Goal: Use online tool/utility: Utilize a website feature to perform a specific function

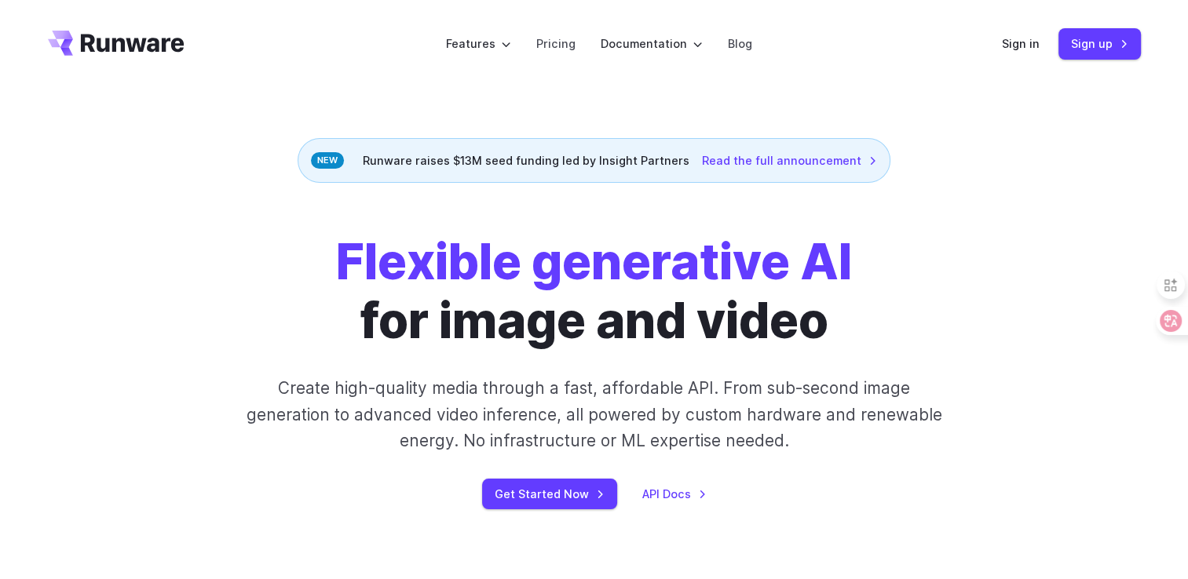
click at [780, 500] on div "Get Started Now API Docs" at bounding box center [594, 494] width 875 height 31
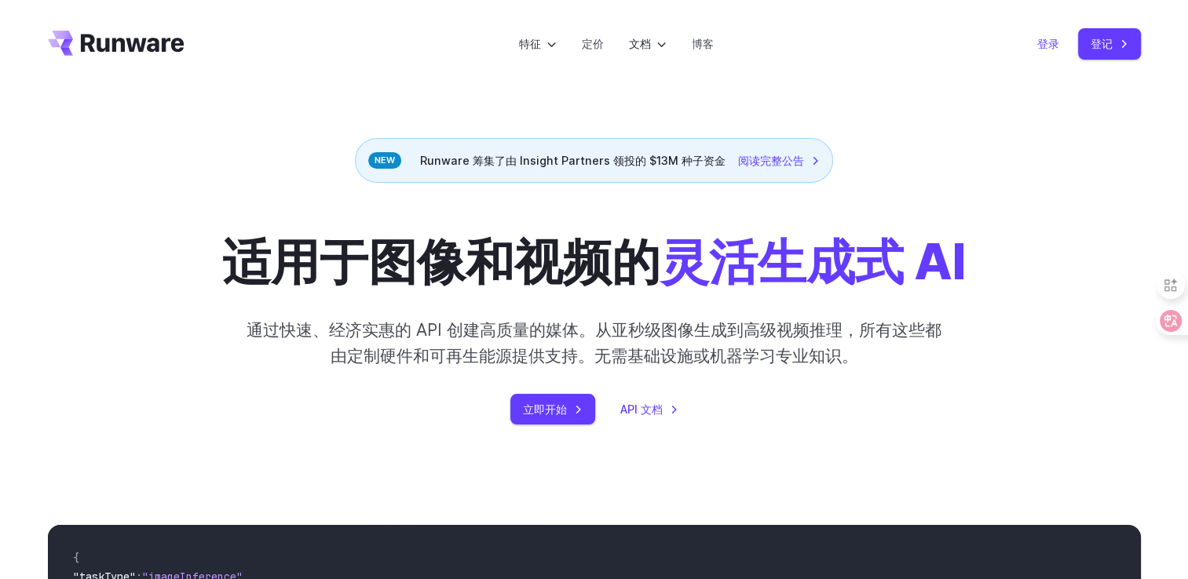
click at [1053, 46] on link "登录" at bounding box center [1048, 44] width 22 height 18
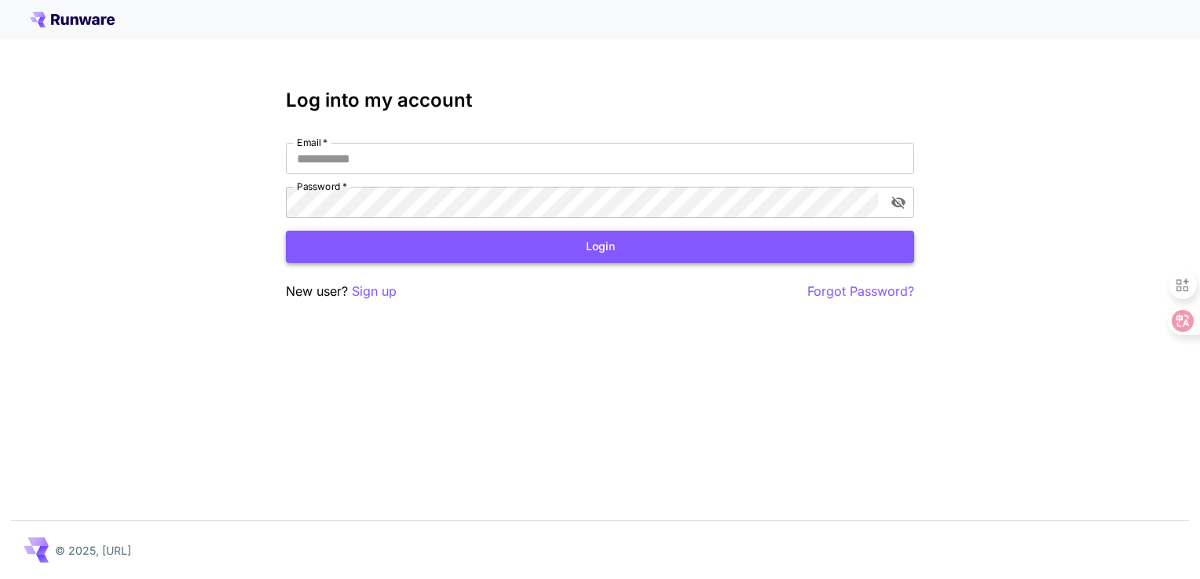
type input "**********"
click at [403, 250] on button "Login" at bounding box center [600, 247] width 628 height 32
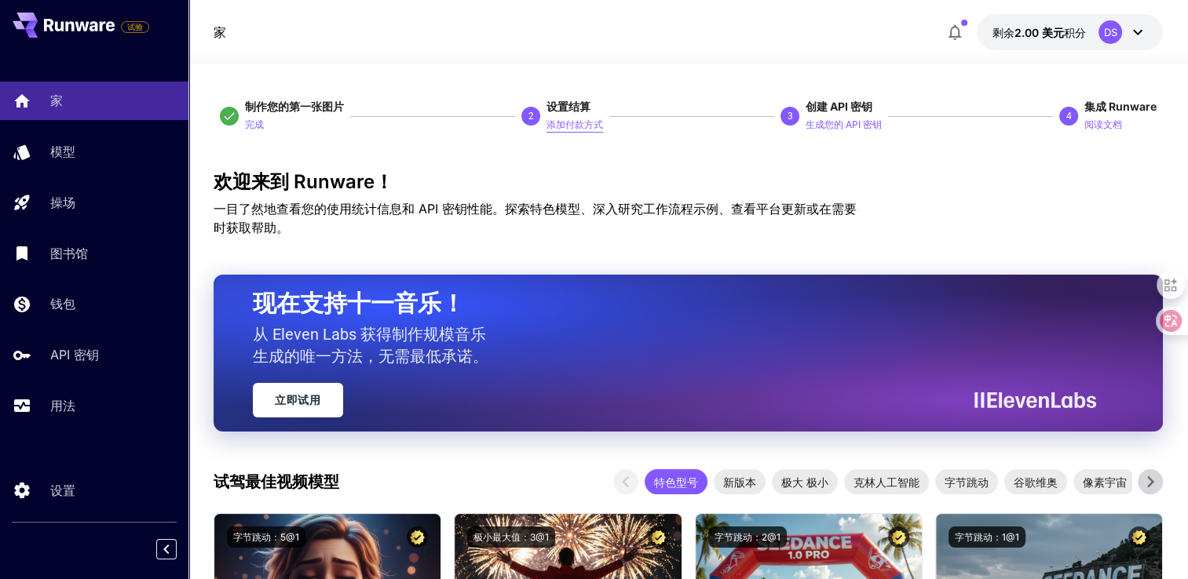
click at [590, 122] on p "添加付款方式" at bounding box center [574, 125] width 57 height 15
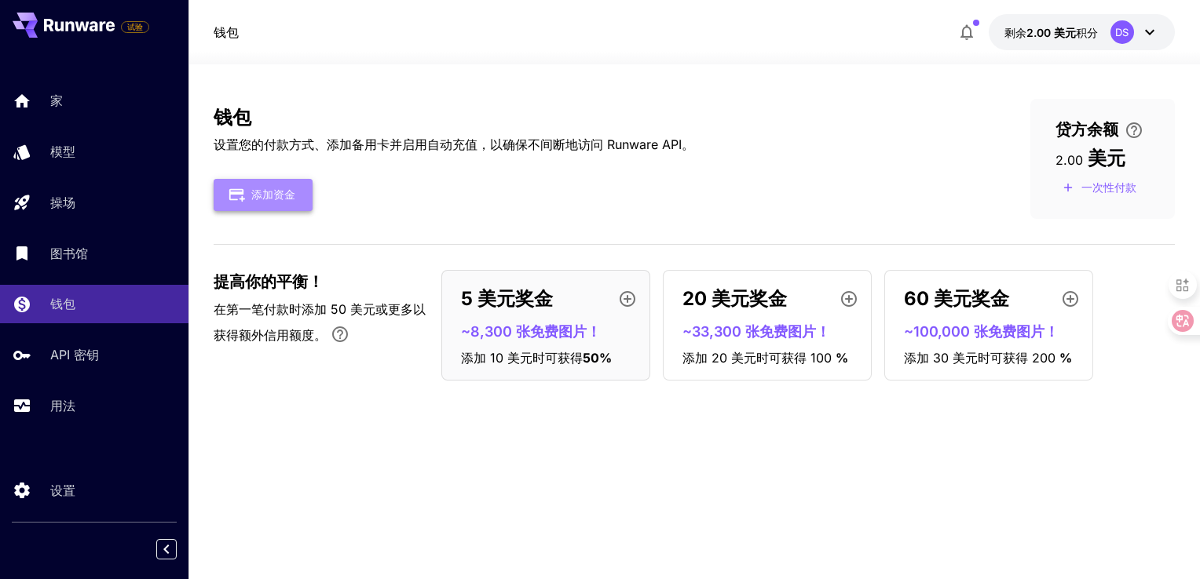
click at [281, 196] on font "添加资金" at bounding box center [273, 195] width 44 height 20
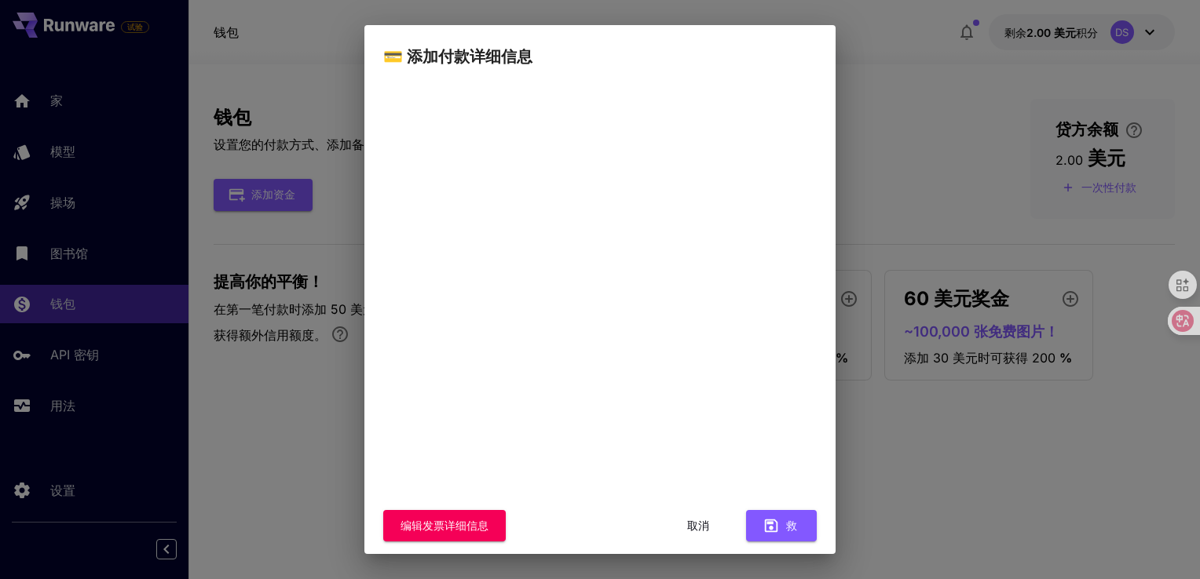
scroll to position [129, 0]
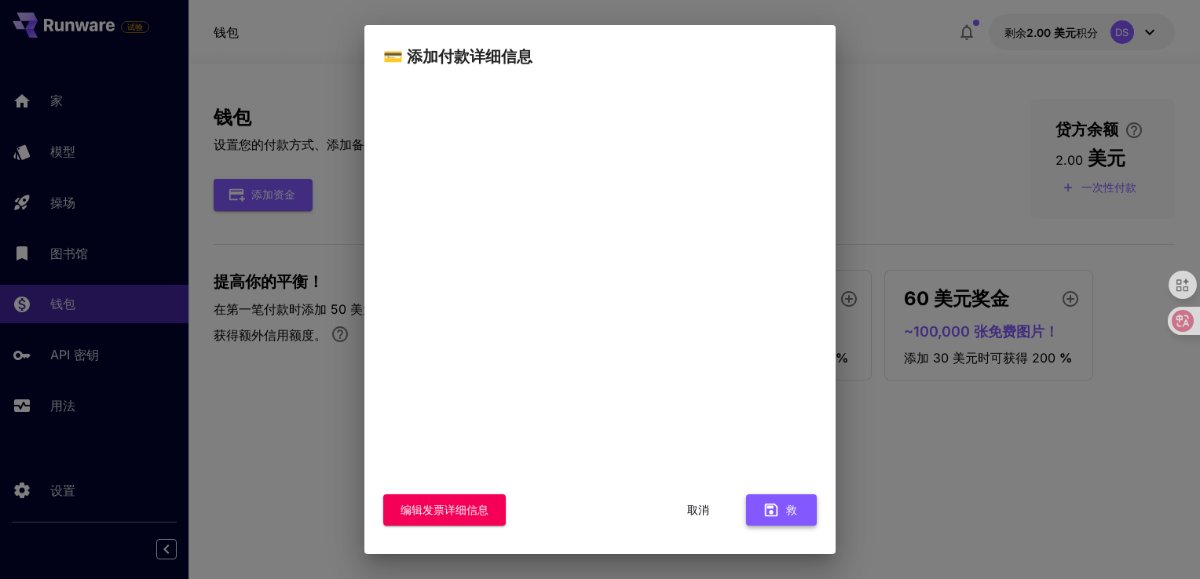
click at [788, 522] on button "救" at bounding box center [781, 511] width 71 height 32
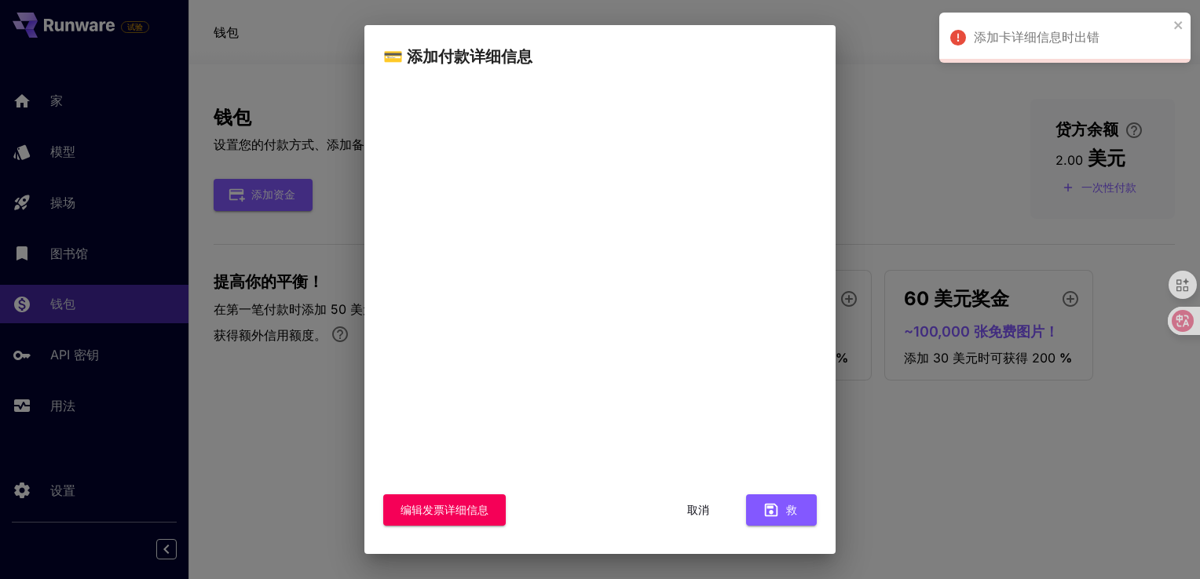
click at [459, 498] on button "编辑发票详细信息" at bounding box center [444, 511] width 122 height 32
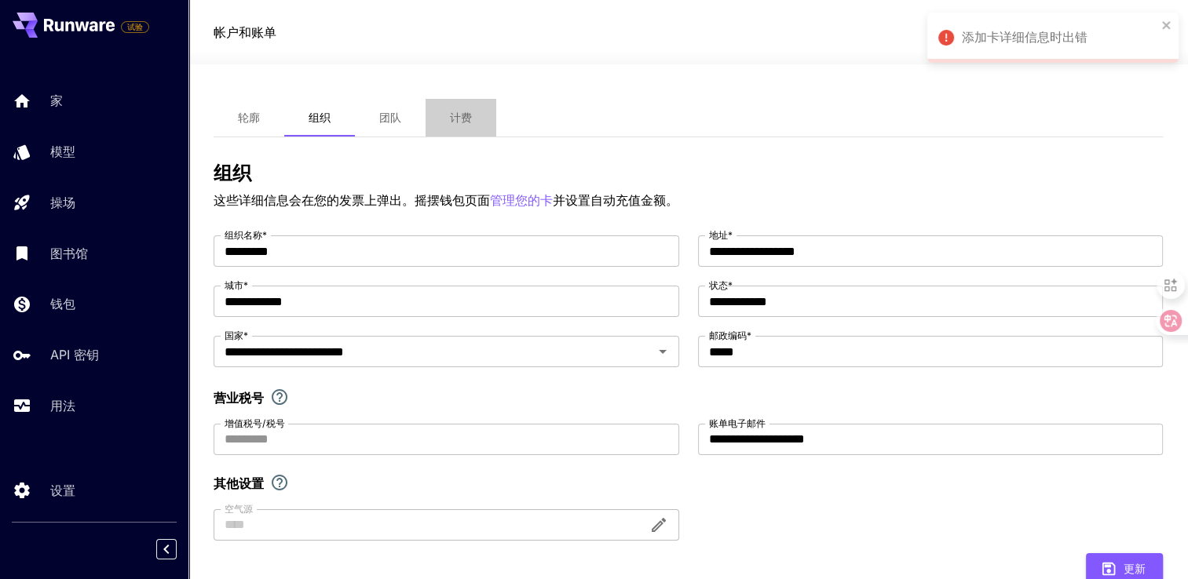
click at [448, 121] on button "计费" at bounding box center [461, 118] width 71 height 38
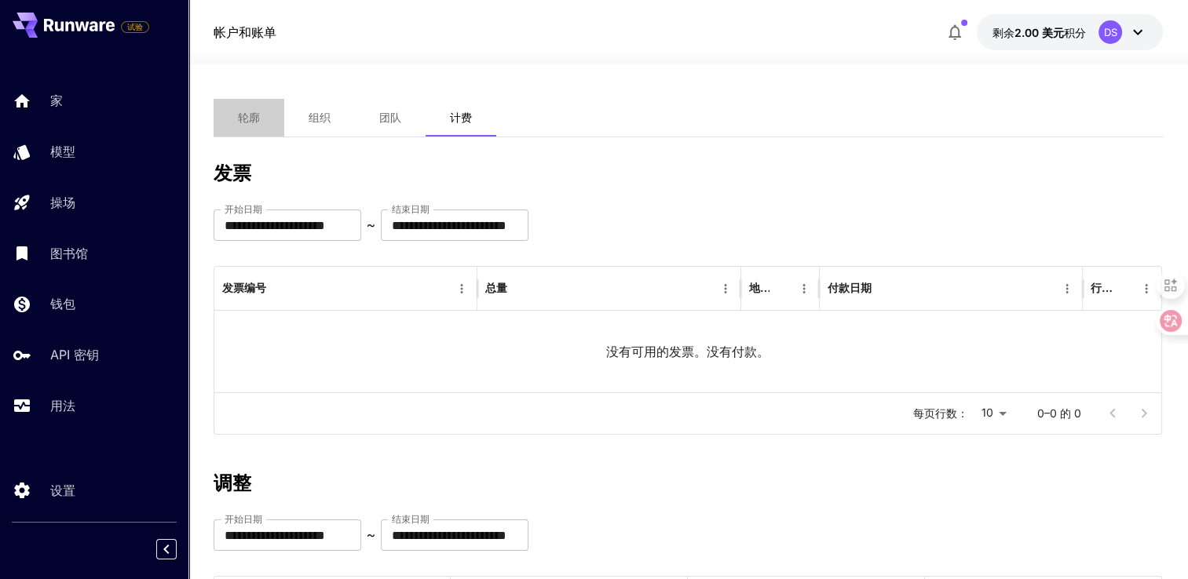
drag, startPoint x: 276, startPoint y: 119, endPoint x: 289, endPoint y: 119, distance: 12.6
click at [286, 119] on div "轮廓 组织 团队 计费" at bounding box center [355, 118] width 283 height 38
click at [269, 123] on button "轮廓" at bounding box center [249, 118] width 71 height 38
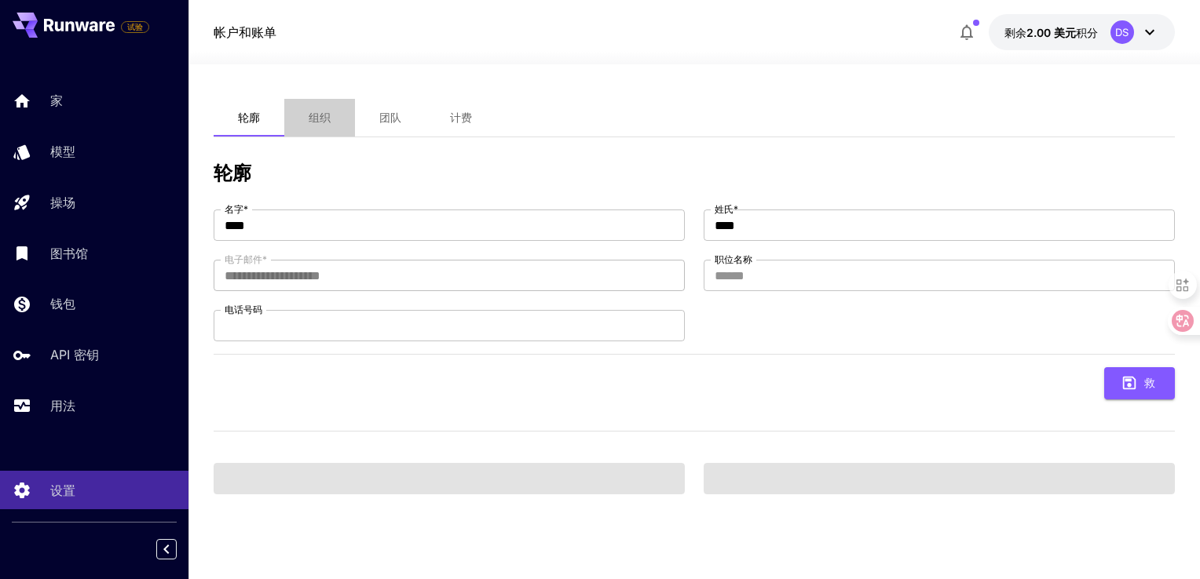
click at [321, 124] on span "组织" at bounding box center [320, 118] width 22 height 14
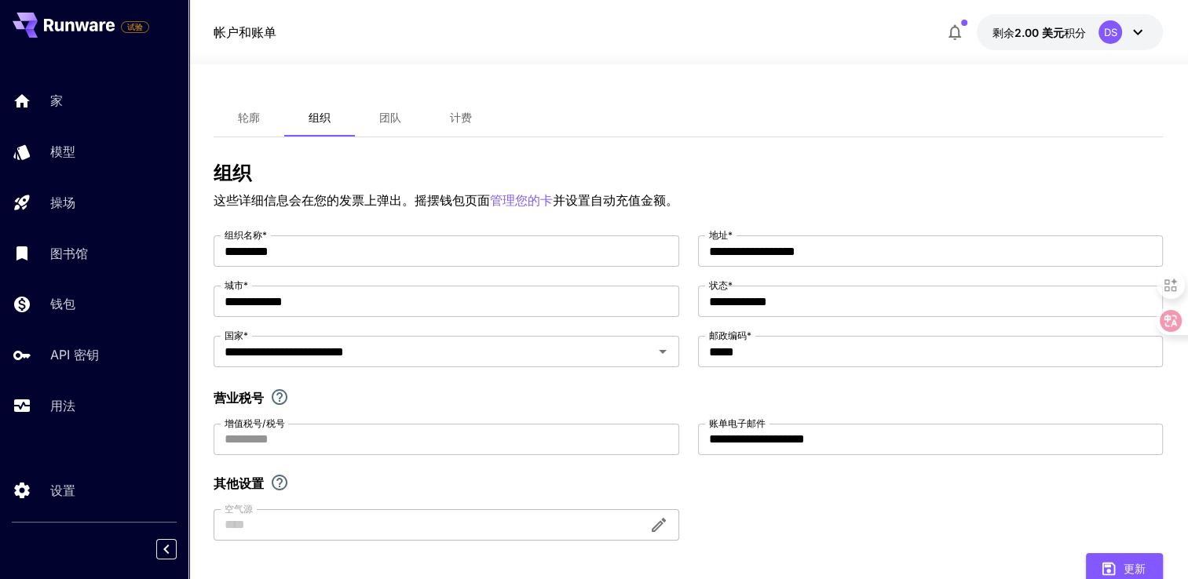
click at [404, 124] on button "团队" at bounding box center [390, 118] width 71 height 38
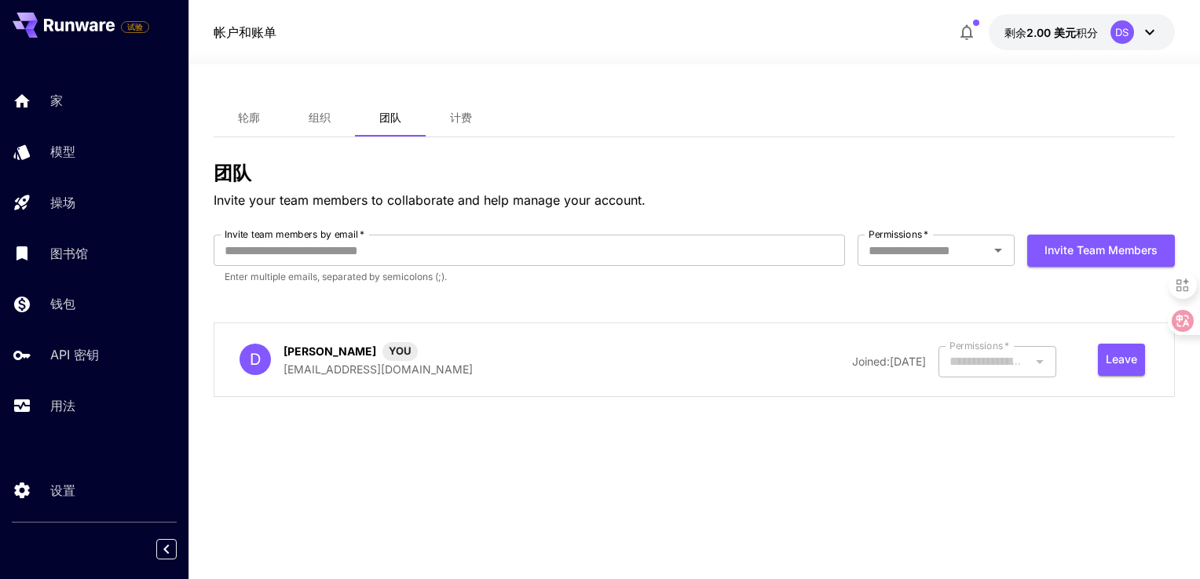
click at [493, 128] on button "计费" at bounding box center [461, 118] width 71 height 38
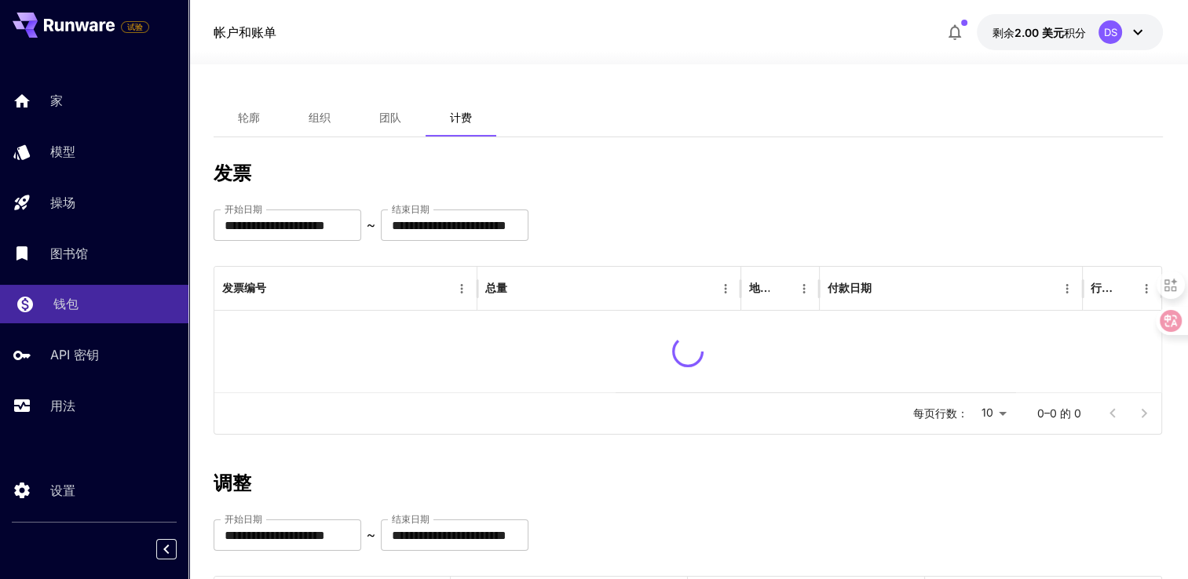
click at [71, 295] on link "钱包" at bounding box center [94, 304] width 188 height 38
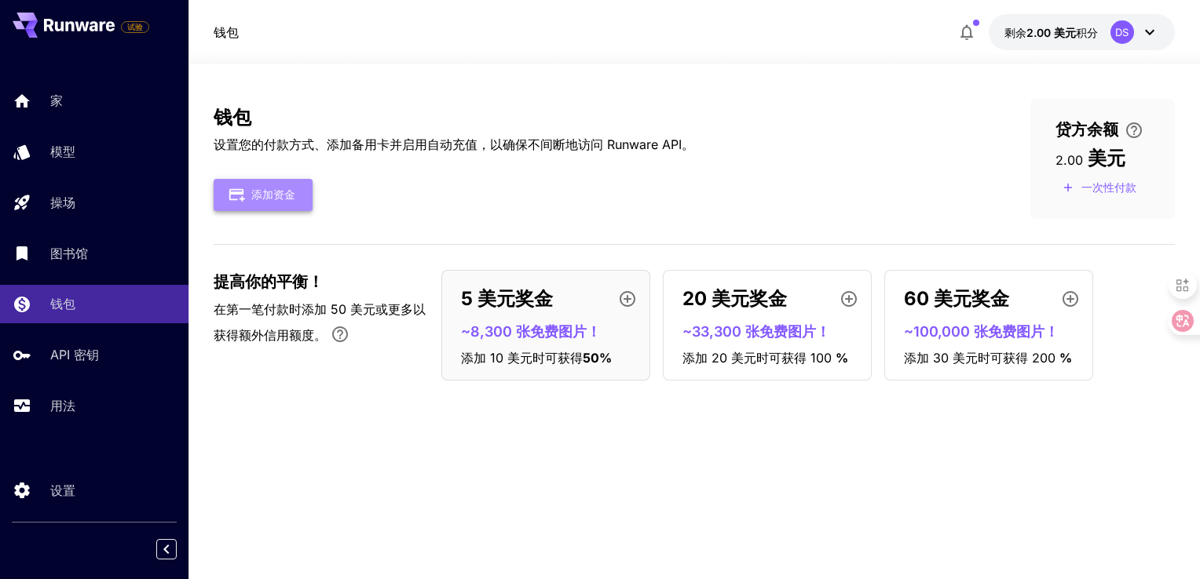
click at [276, 194] on font "添加资金" at bounding box center [273, 195] width 44 height 20
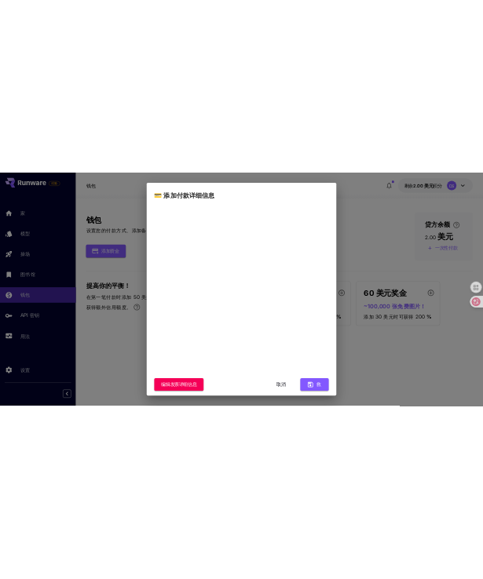
scroll to position [129, 0]
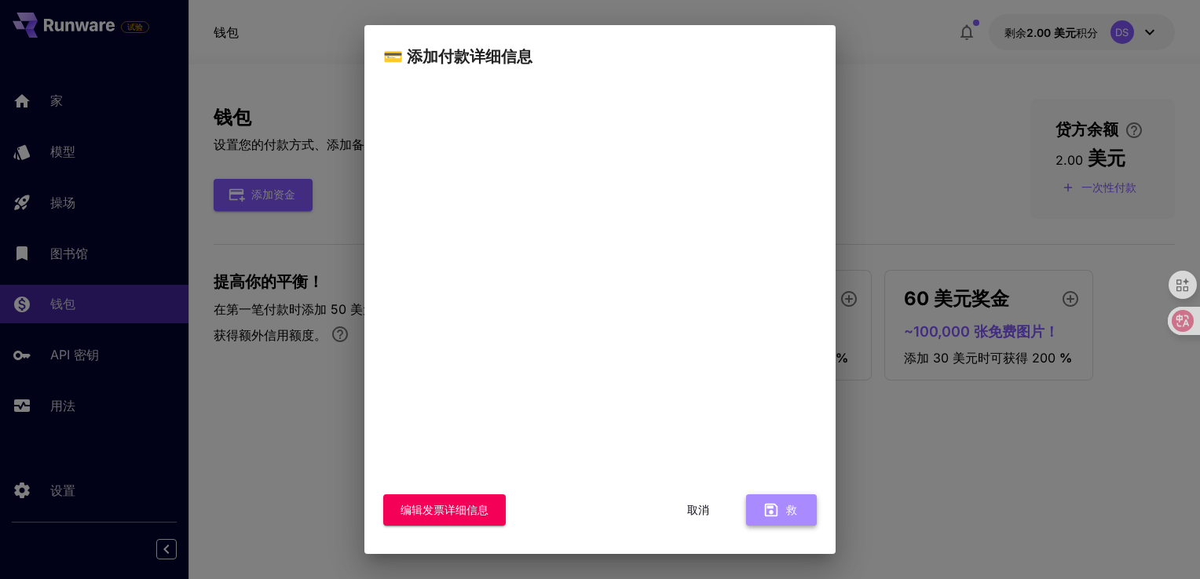
click at [786, 503] on font "救" at bounding box center [791, 511] width 11 height 20
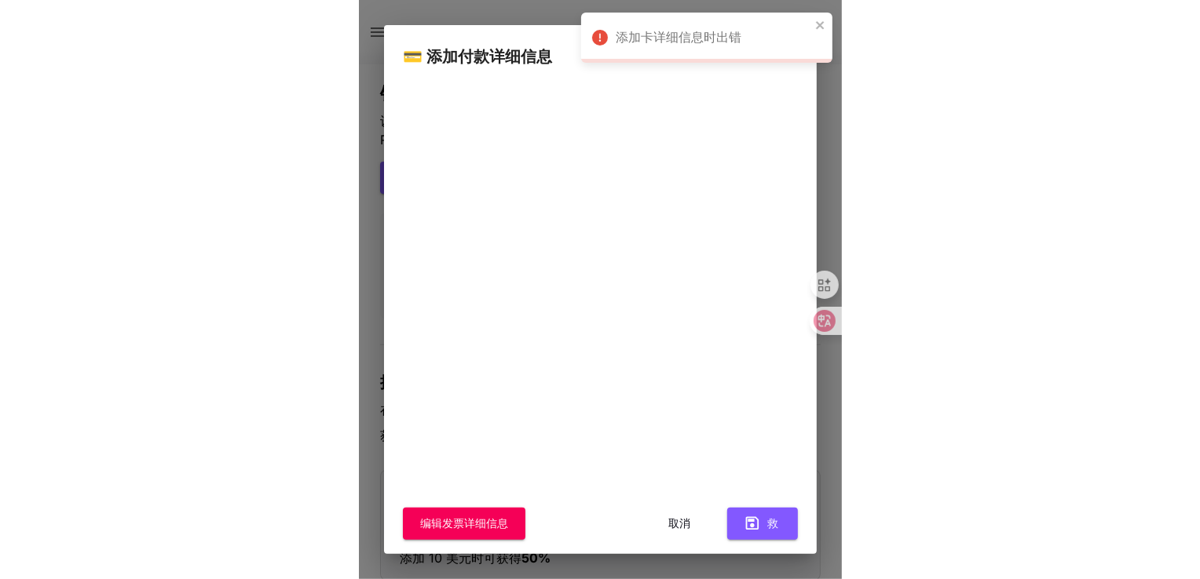
scroll to position [142, 0]
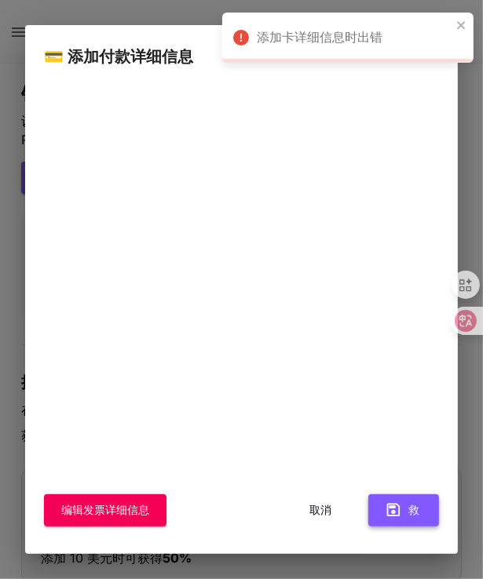
click at [408, 501] on font "救" at bounding box center [413, 511] width 11 height 20
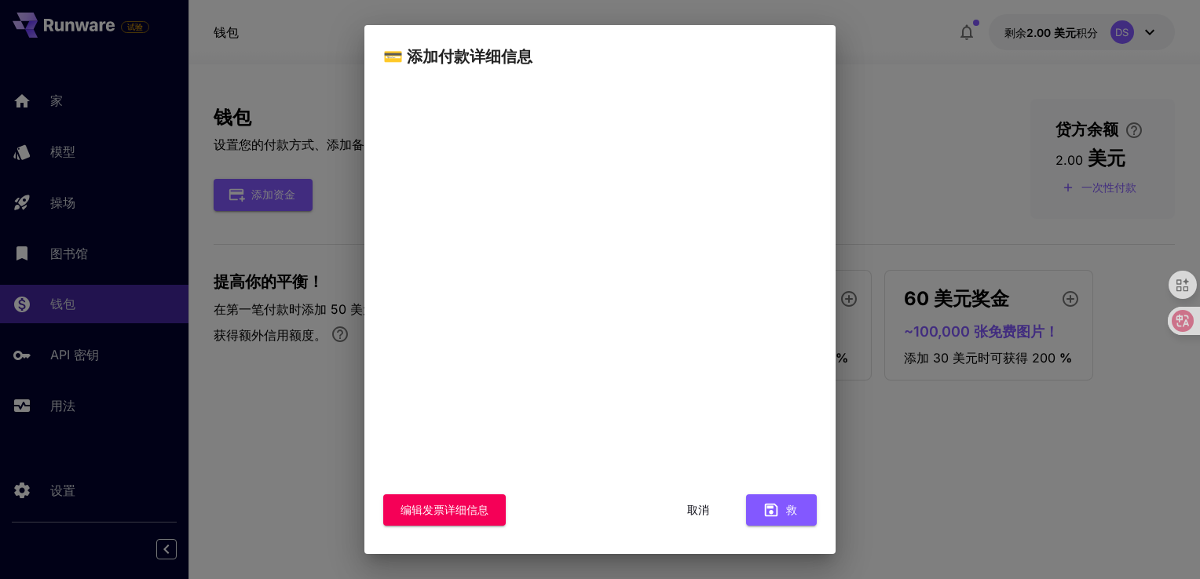
scroll to position [129, 0]
click at [863, 94] on div "💳 添加付款详细信息 您的卡将被安全保存，并可以随时删除。 编辑发票详细信息 取消 救" at bounding box center [600, 289] width 1200 height 579
click at [670, 509] on button "取消" at bounding box center [698, 511] width 71 height 32
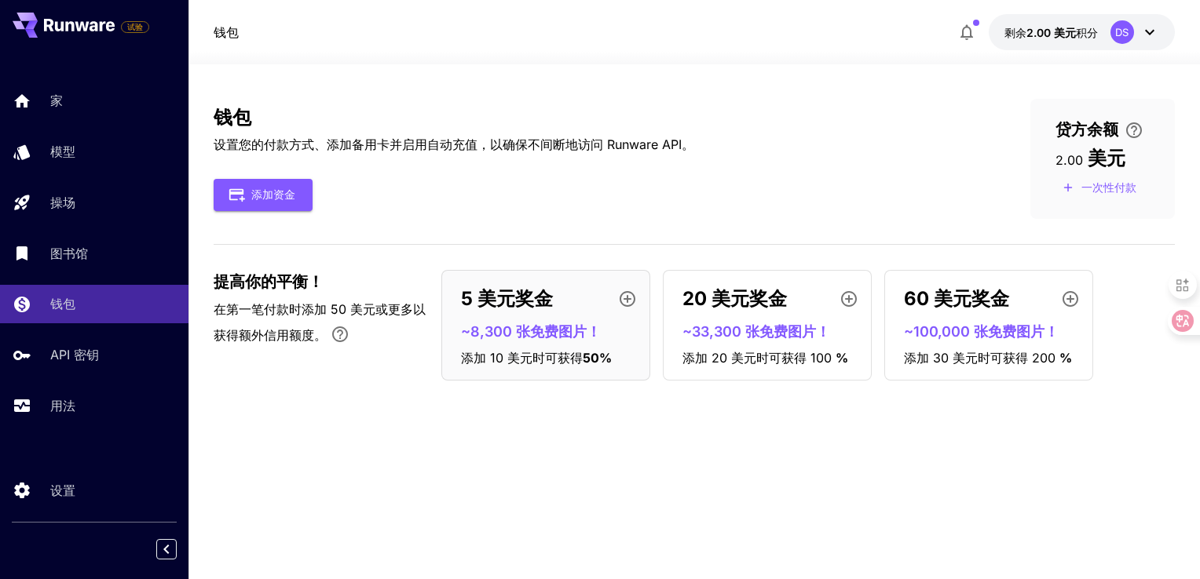
click at [850, 523] on div "钱包 设置您的付款方式、添加备用卡并启用自动充值，以确保不间断地访问 Runware API。 添加资金 贷方余额 2.00 美元 一次性付款 提高你的[PE…" at bounding box center [694, 322] width 961 height 446
click at [1087, 185] on font "一次性付款" at bounding box center [1108, 188] width 55 height 20
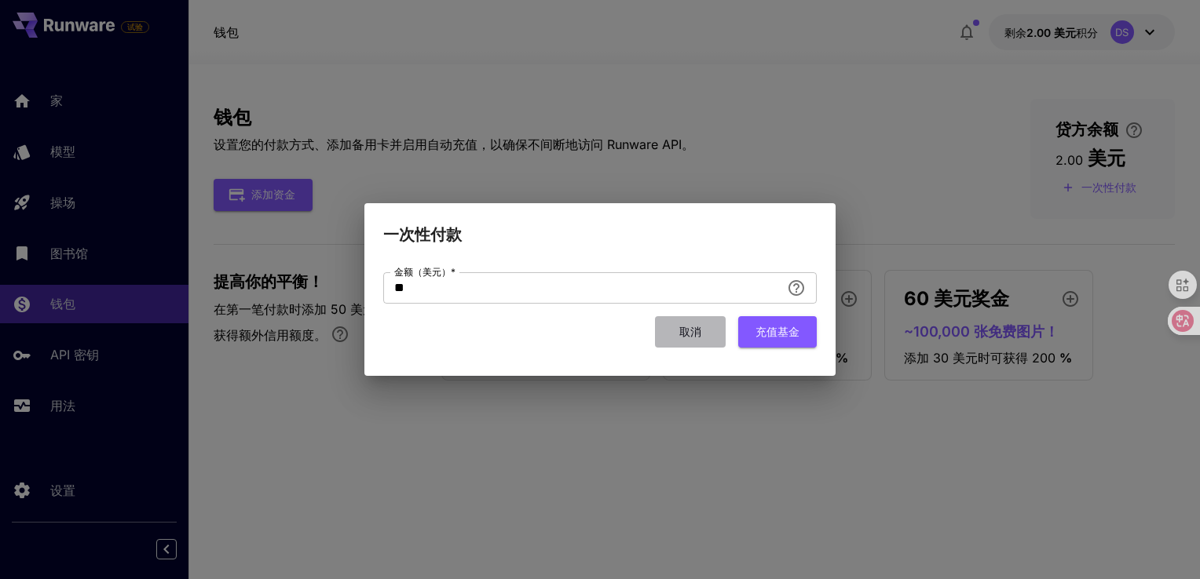
click at [724, 328] on button "取消" at bounding box center [690, 332] width 71 height 32
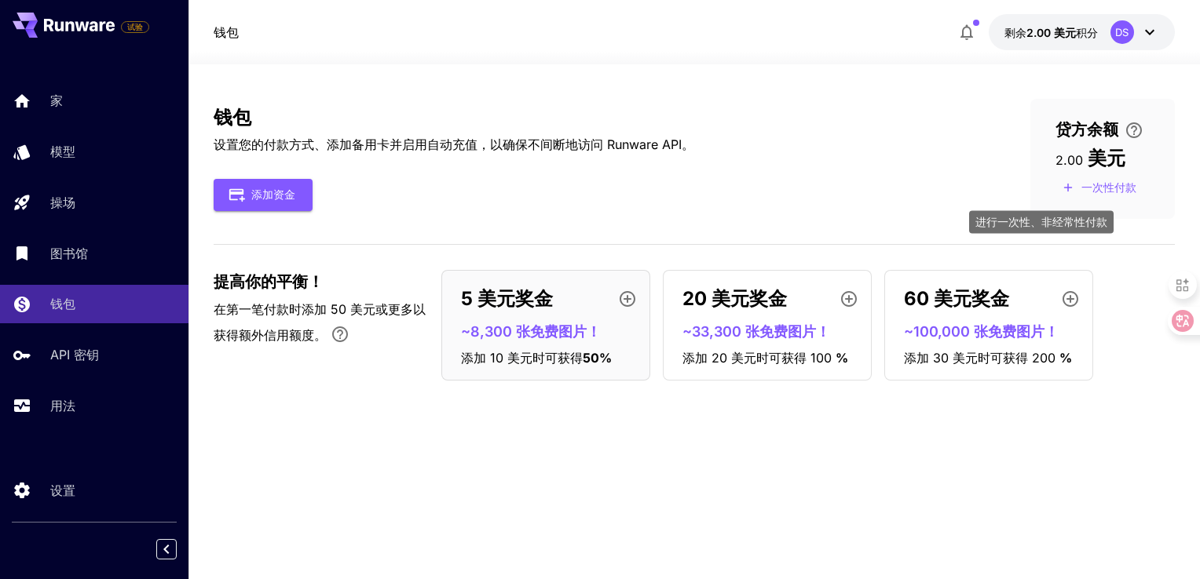
click at [1102, 181] on font "一次性付款" at bounding box center [1108, 188] width 55 height 20
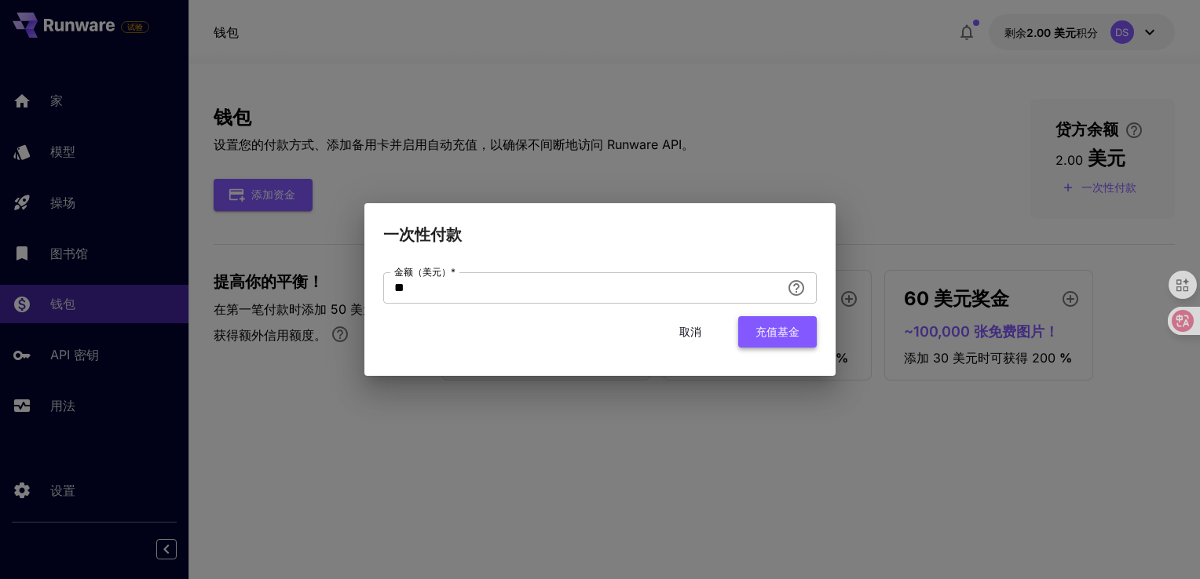
click at [764, 334] on button "充值基金" at bounding box center [777, 332] width 79 height 32
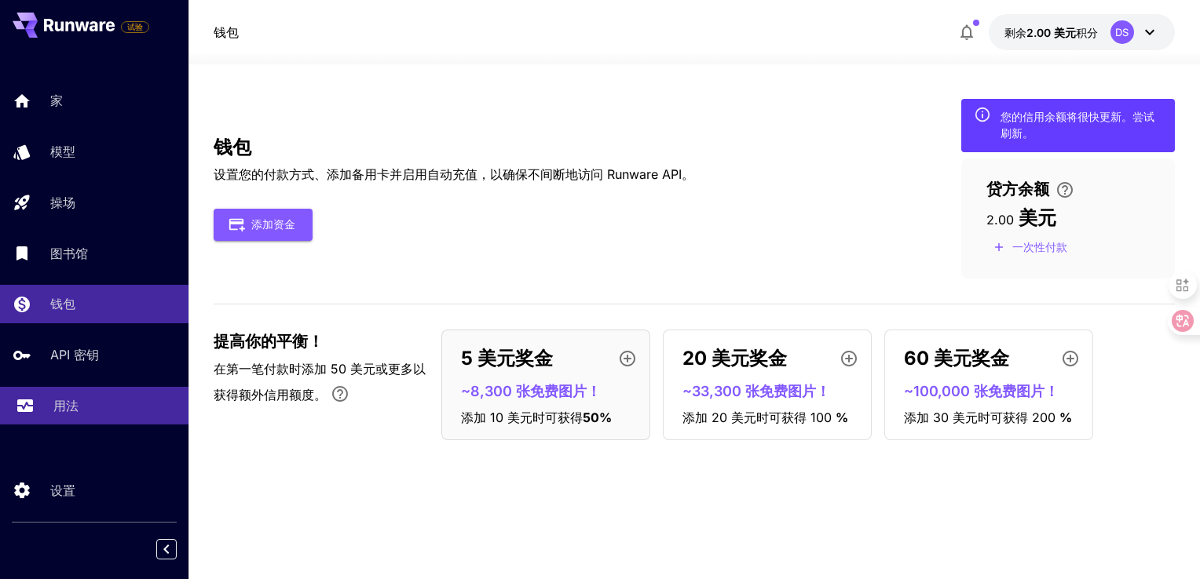
click at [91, 412] on div "用法" at bounding box center [114, 406] width 122 height 19
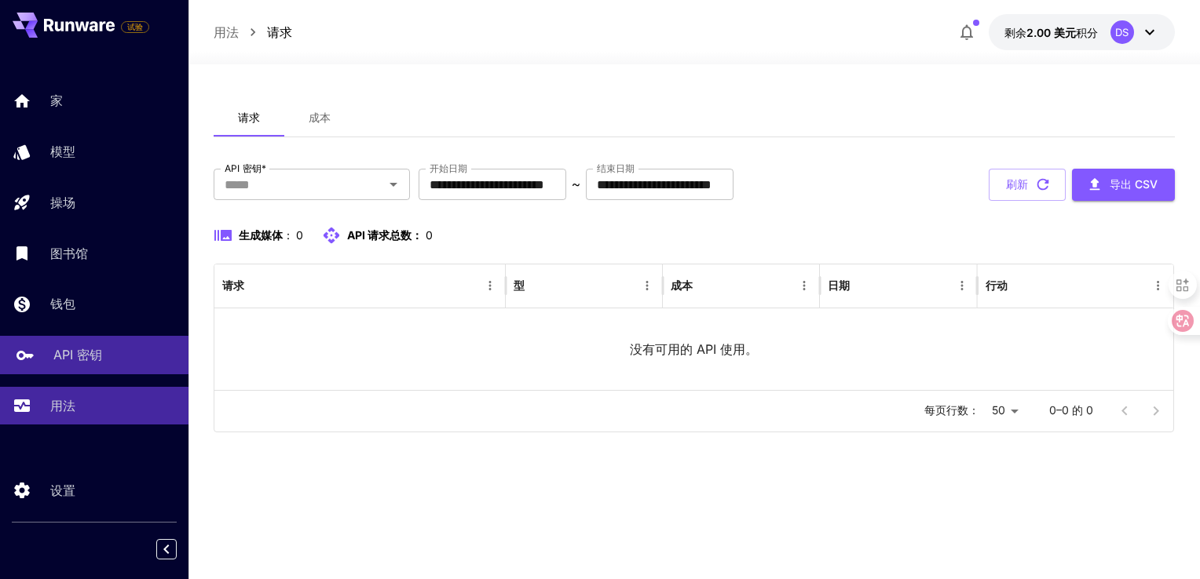
click at [88, 360] on p "API 密钥" at bounding box center [77, 354] width 49 height 19
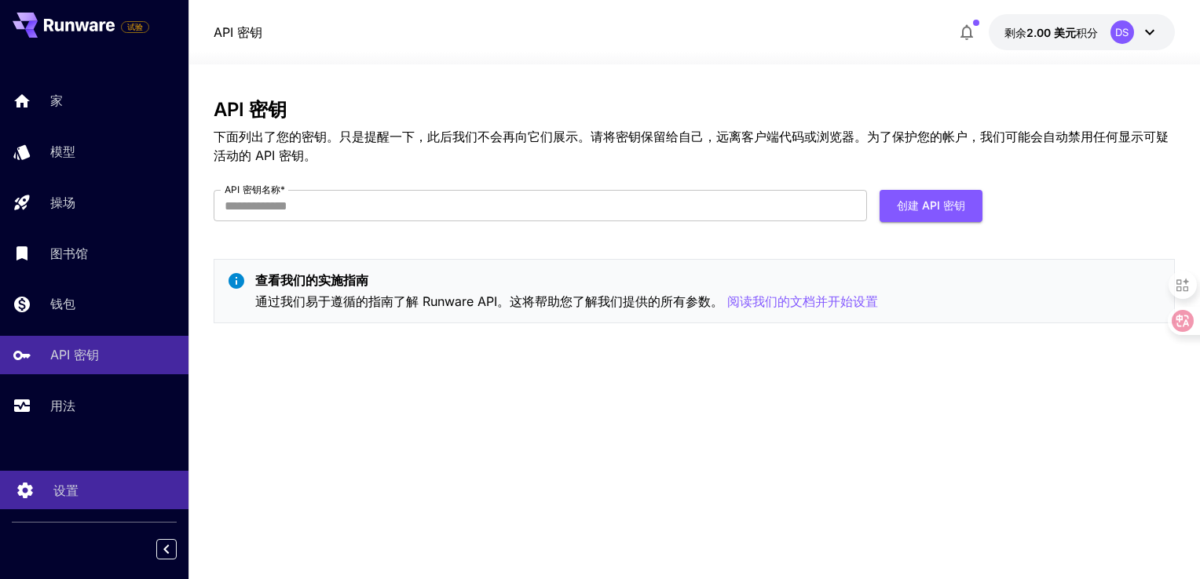
click at [47, 495] on link "设置" at bounding box center [94, 490] width 188 height 38
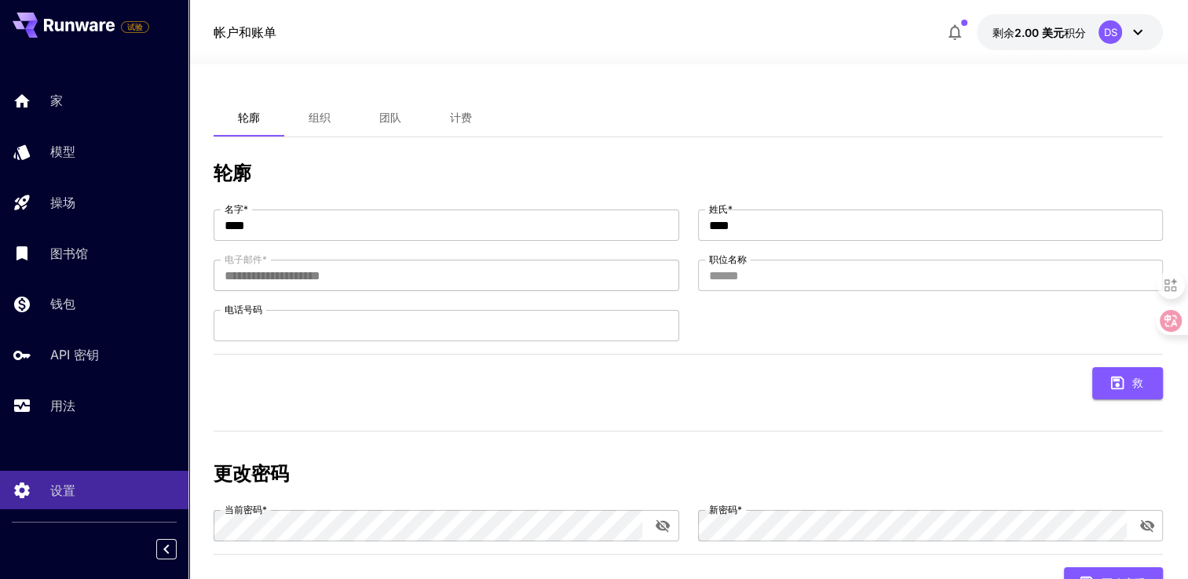
click at [385, 118] on span "团队" at bounding box center [390, 118] width 22 height 14
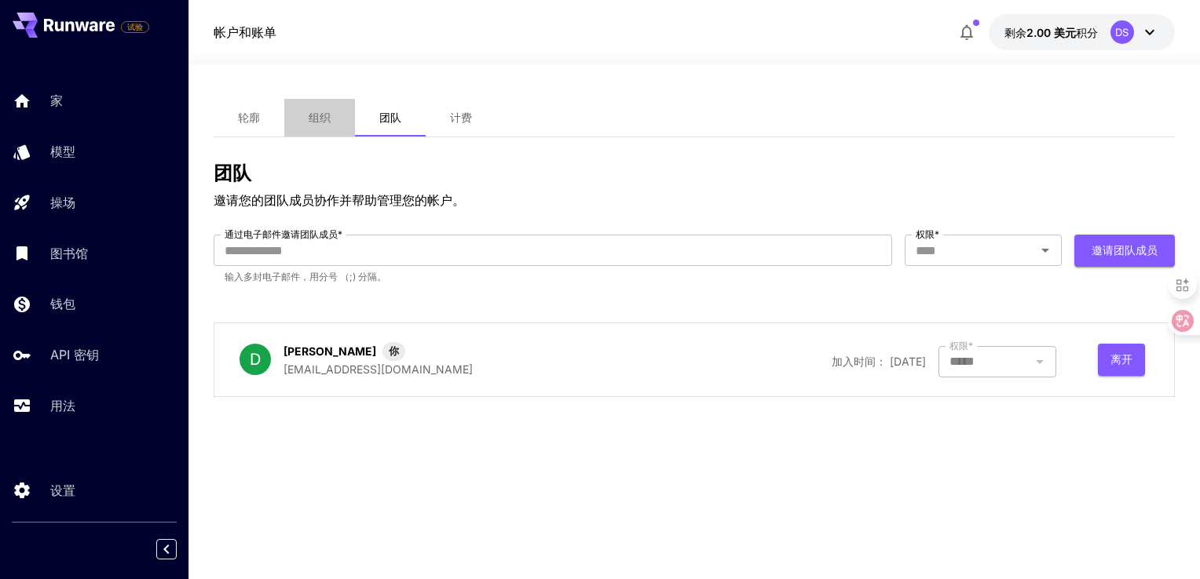
click at [320, 112] on span "组织" at bounding box center [320, 118] width 22 height 14
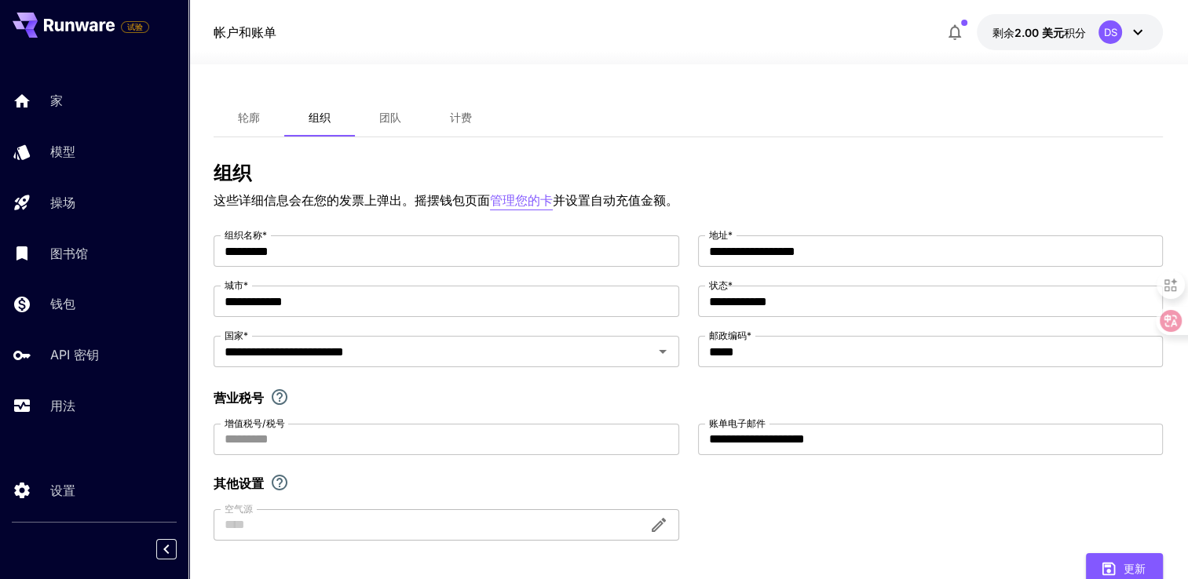
click at [534, 194] on p "管理您的卡" at bounding box center [521, 201] width 63 height 20
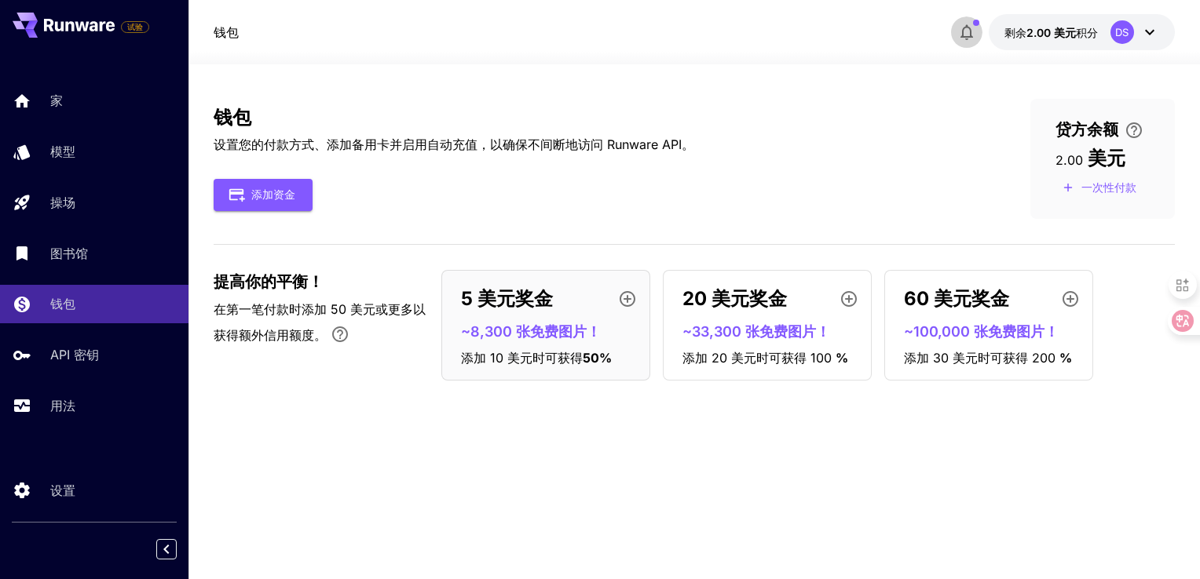
click at [957, 39] on icon "button" at bounding box center [966, 32] width 19 height 19
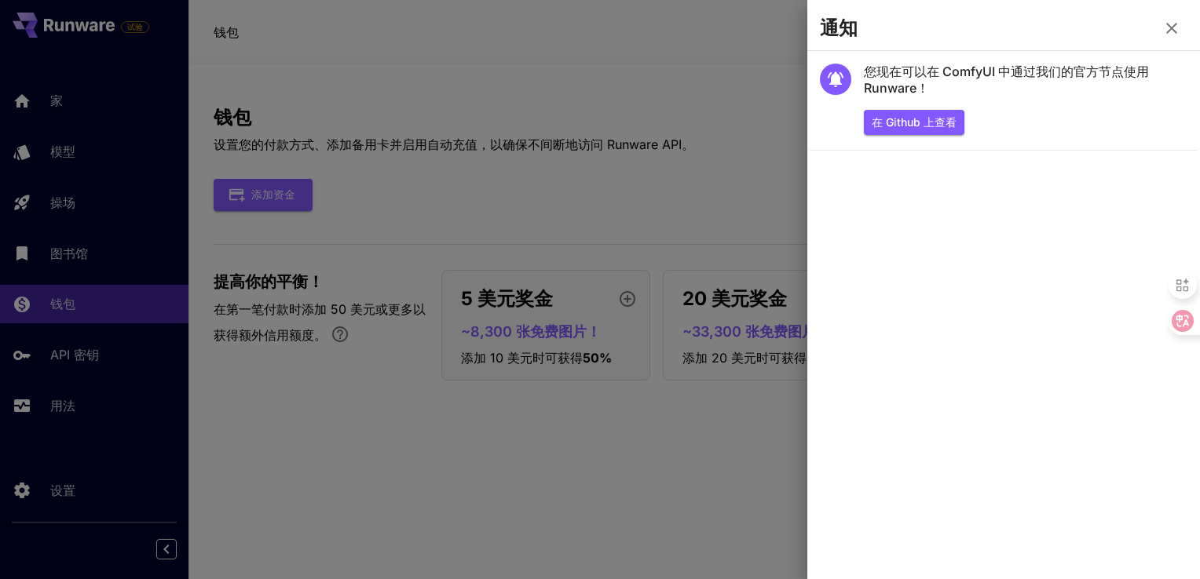
click at [644, 152] on div at bounding box center [600, 289] width 1200 height 579
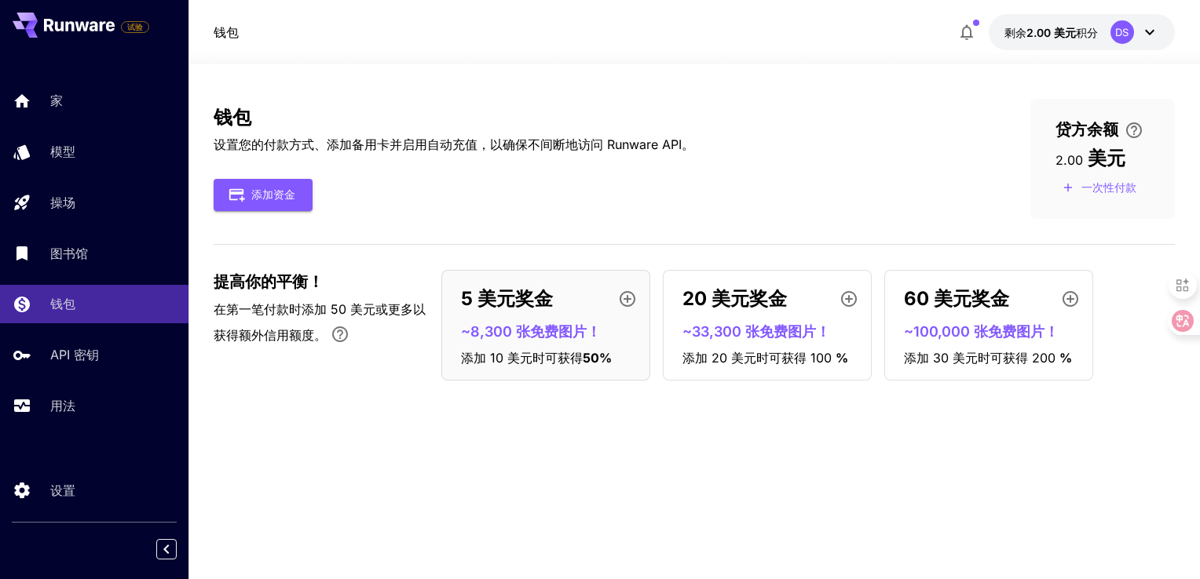
click at [1051, 35] on span "2.00 美元" at bounding box center [1050, 32] width 49 height 13
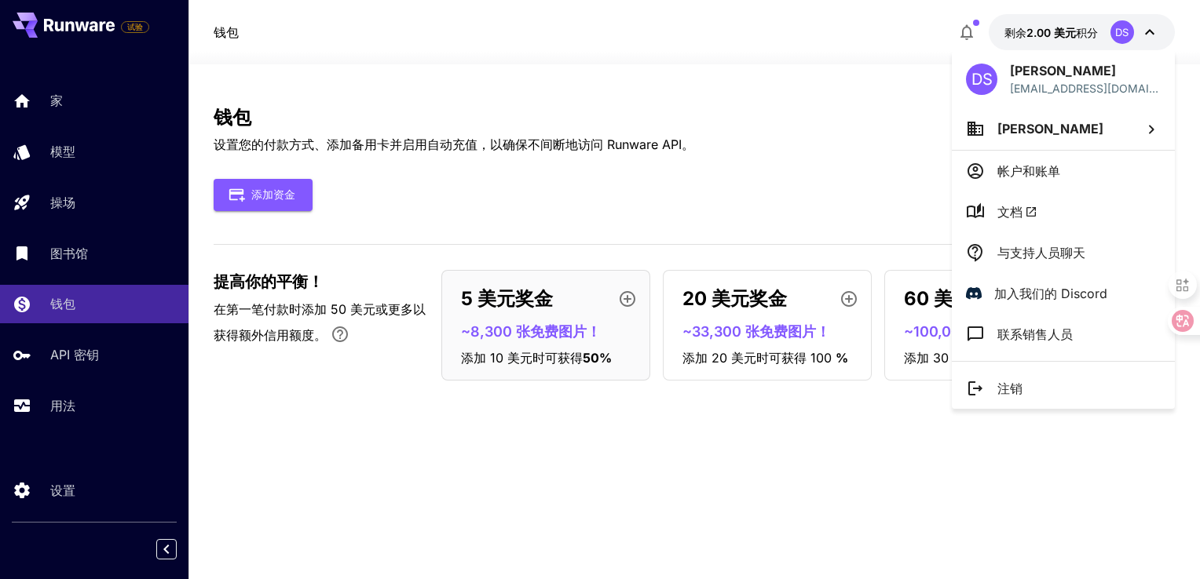
click at [1021, 172] on p "帐户和账单" at bounding box center [1028, 171] width 63 height 19
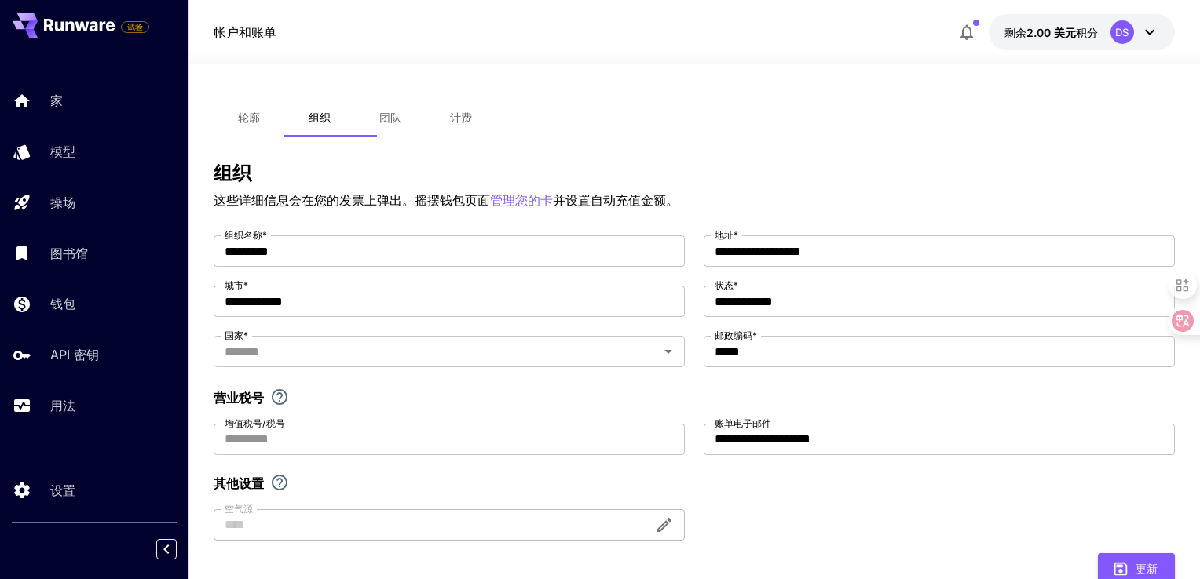
type input "**********"
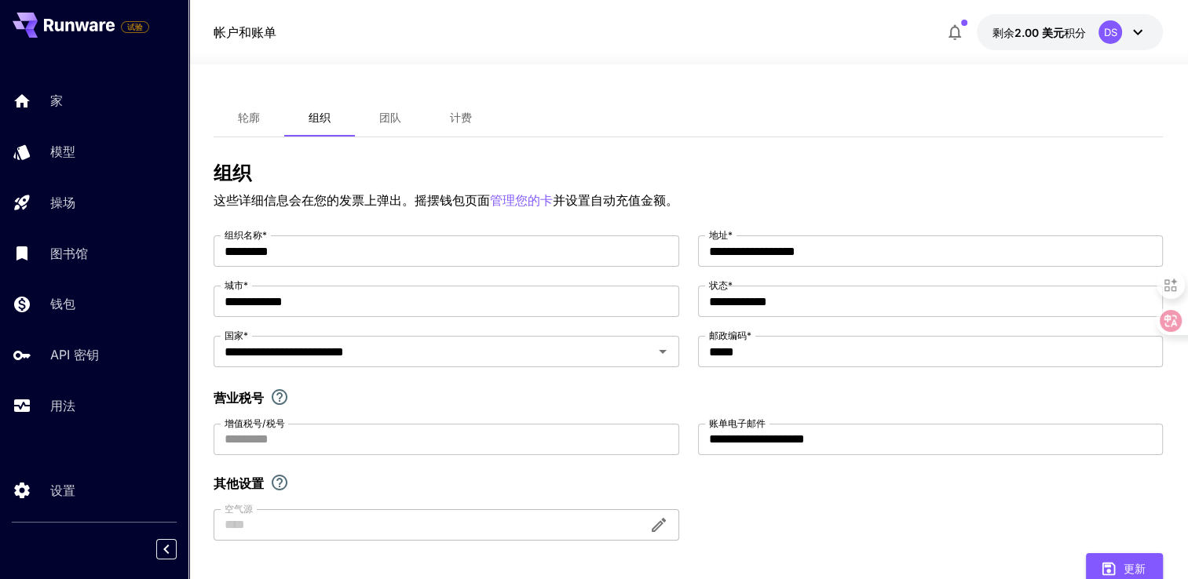
click at [229, 24] on p "帐户和账单" at bounding box center [245, 32] width 63 height 19
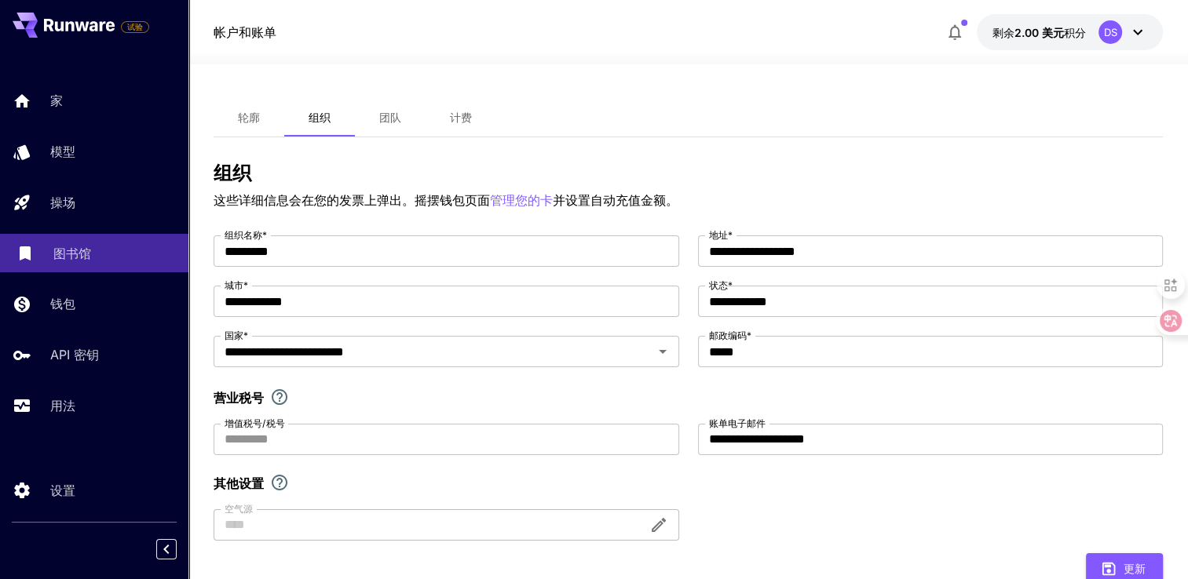
click at [80, 263] on p "图书馆" at bounding box center [72, 253] width 38 height 19
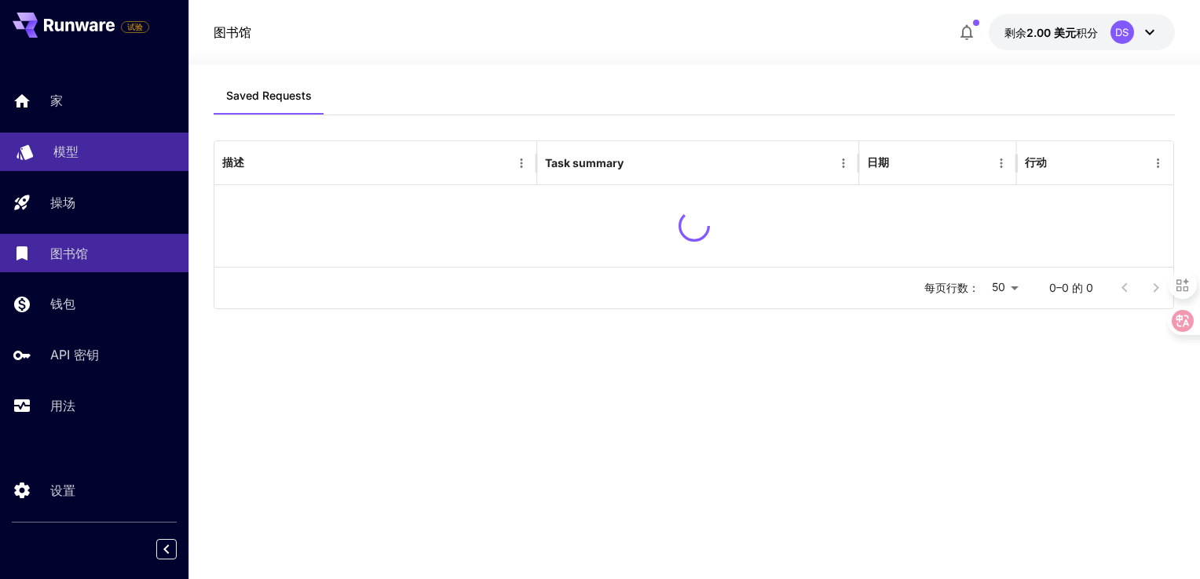
click at [108, 145] on div "模型" at bounding box center [114, 151] width 122 height 19
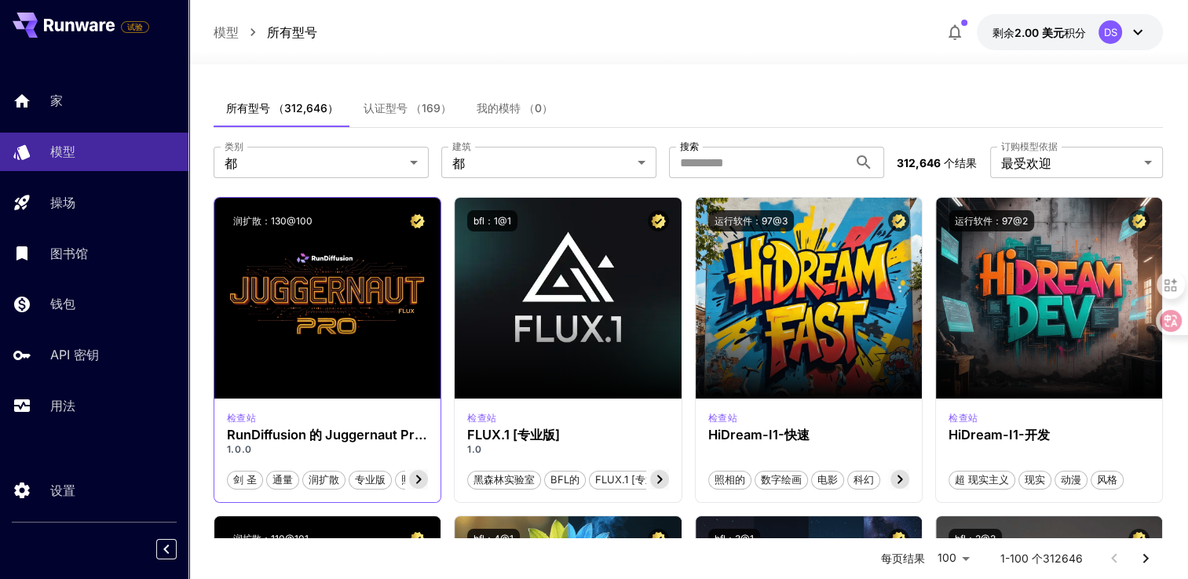
drag, startPoint x: 371, startPoint y: 184, endPoint x: 417, endPoint y: 200, distance: 49.2
click at [371, 185] on div "**********" at bounding box center [688, 162] width 949 height 69
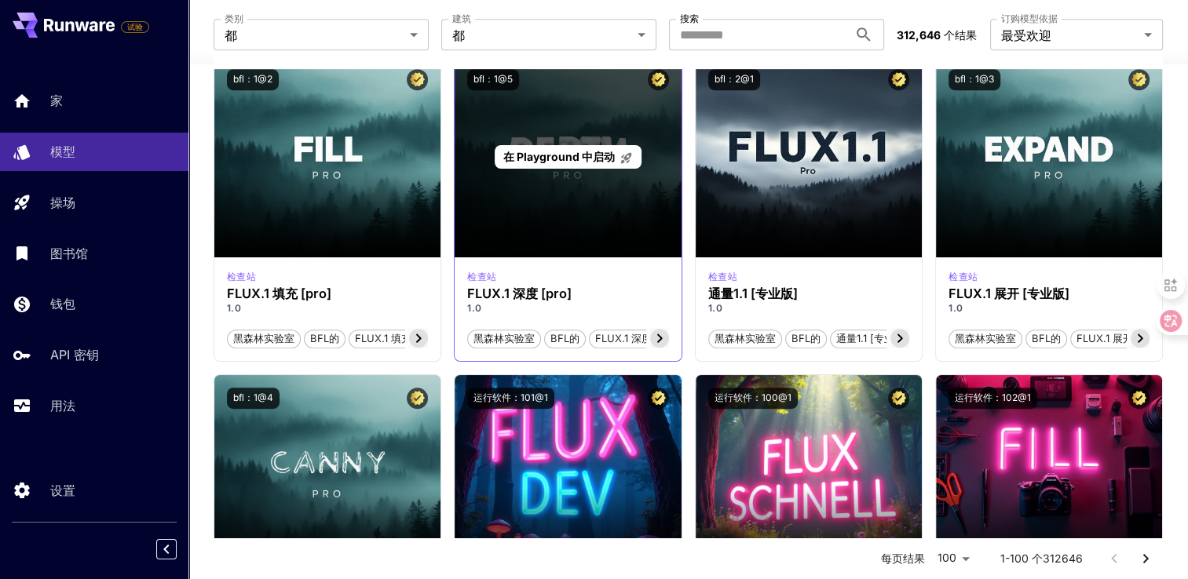
scroll to position [471, 0]
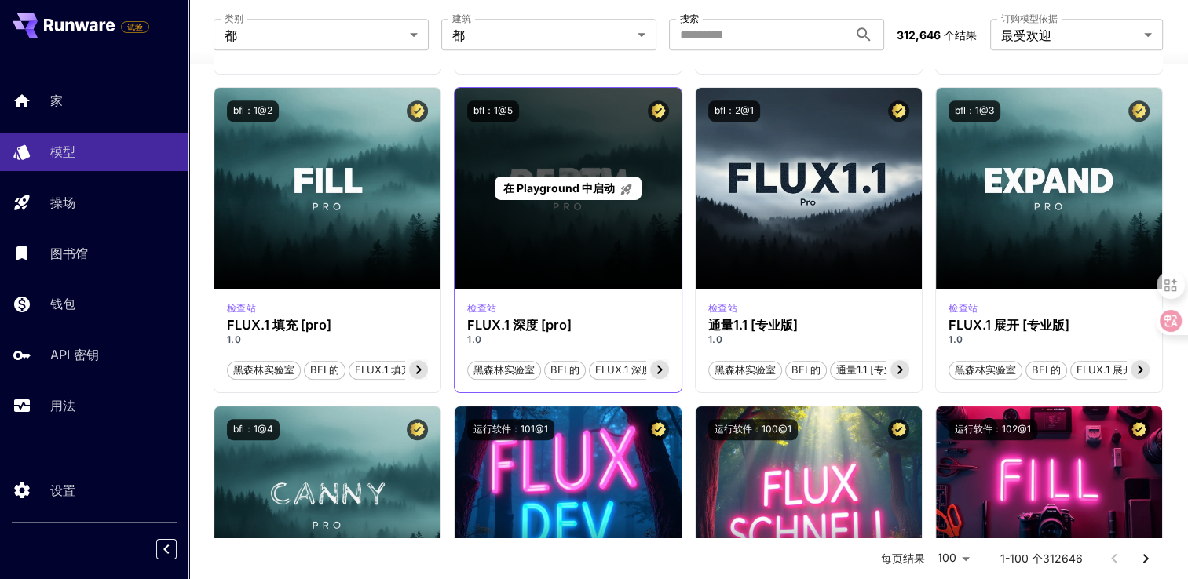
scroll to position [864, 0]
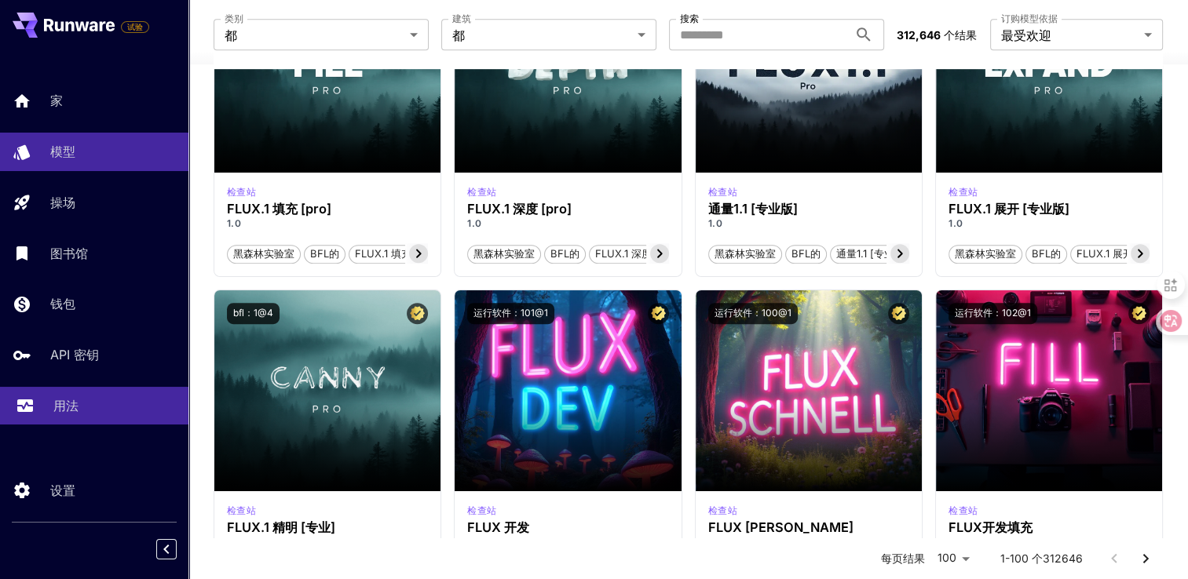
click at [184, 397] on link "用法" at bounding box center [94, 406] width 188 height 38
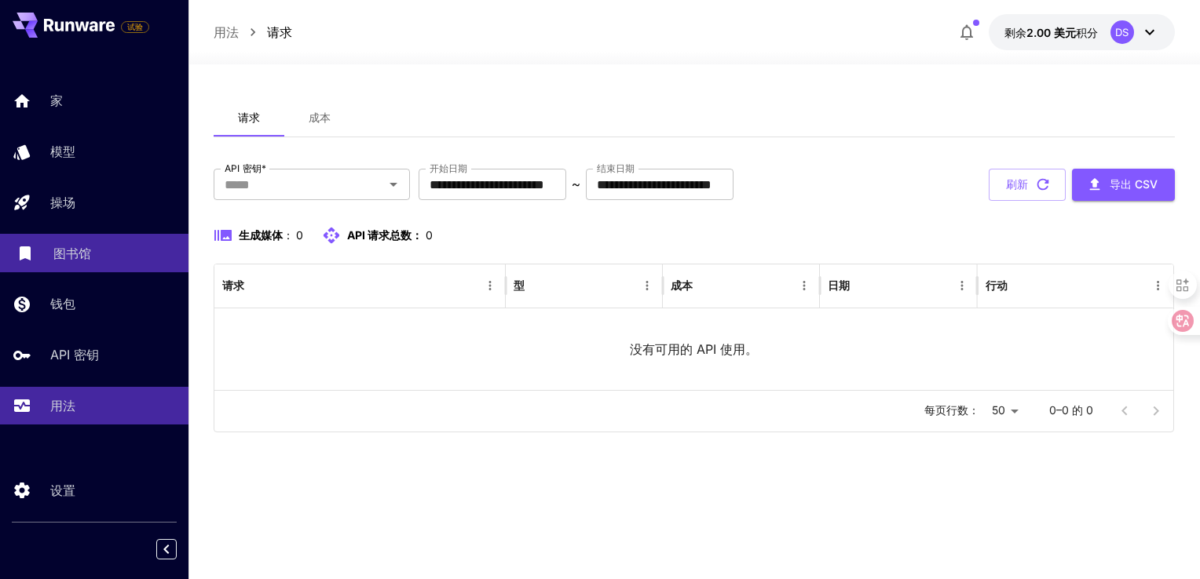
click at [101, 257] on div "图书馆" at bounding box center [114, 253] width 122 height 19
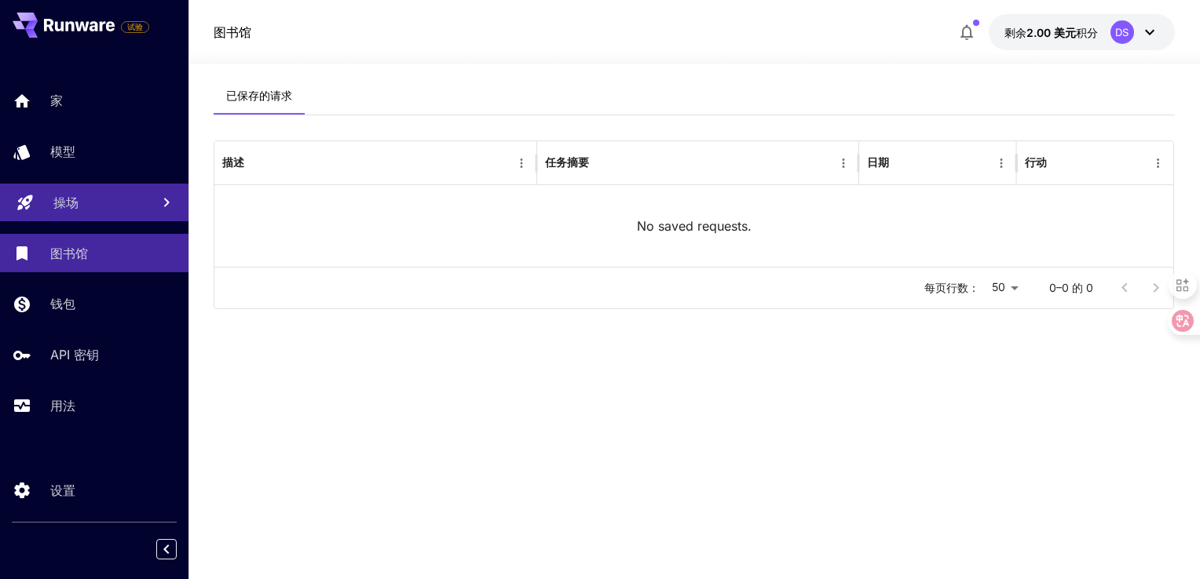
click at [111, 203] on div "操场" at bounding box center [95, 202] width 85 height 19
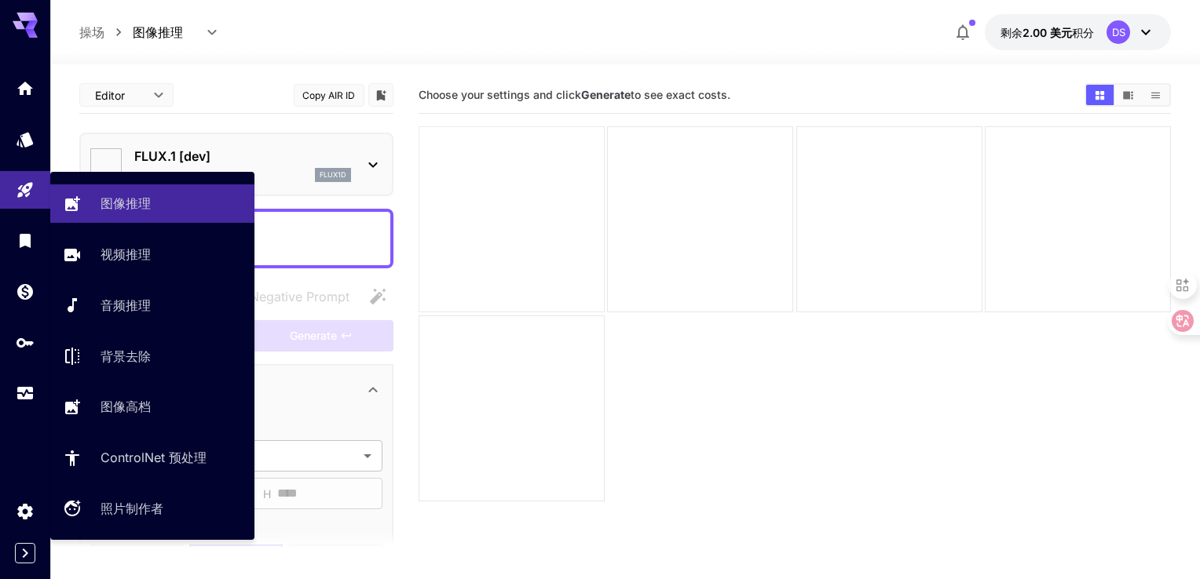
type input "**********"
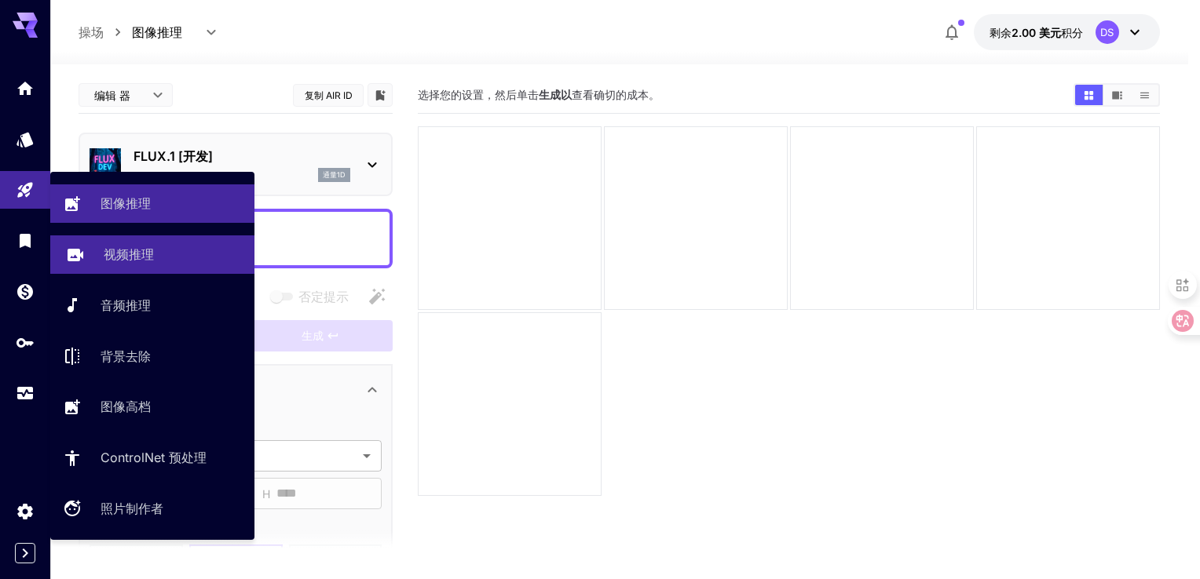
click at [148, 251] on p "视频推理" at bounding box center [129, 254] width 50 height 19
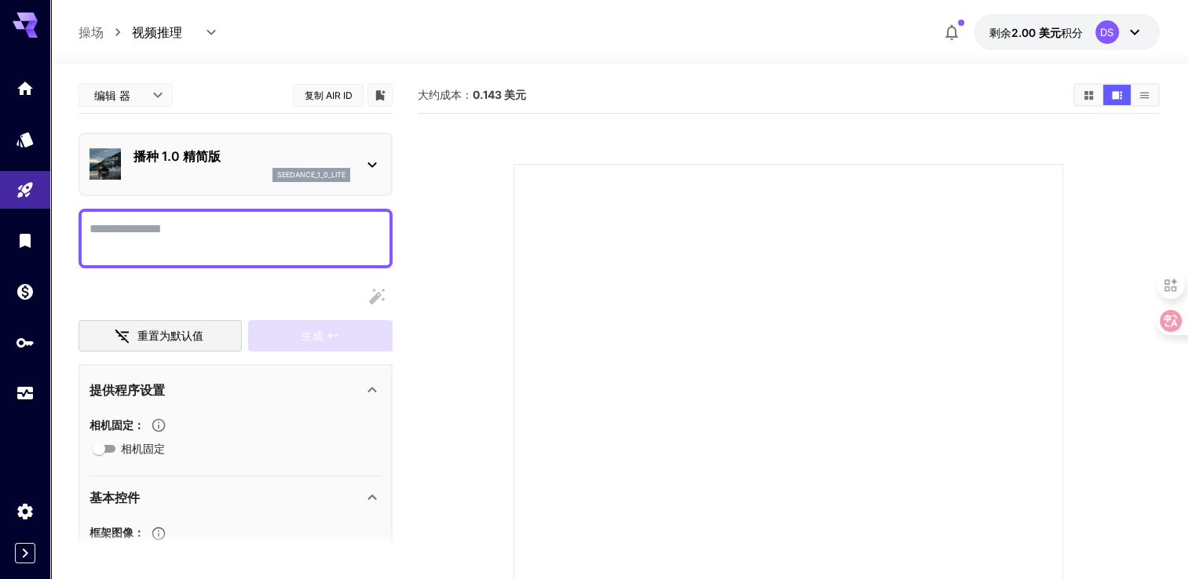
click at [314, 161] on p "播种 1.0 精简版" at bounding box center [241, 156] width 217 height 19
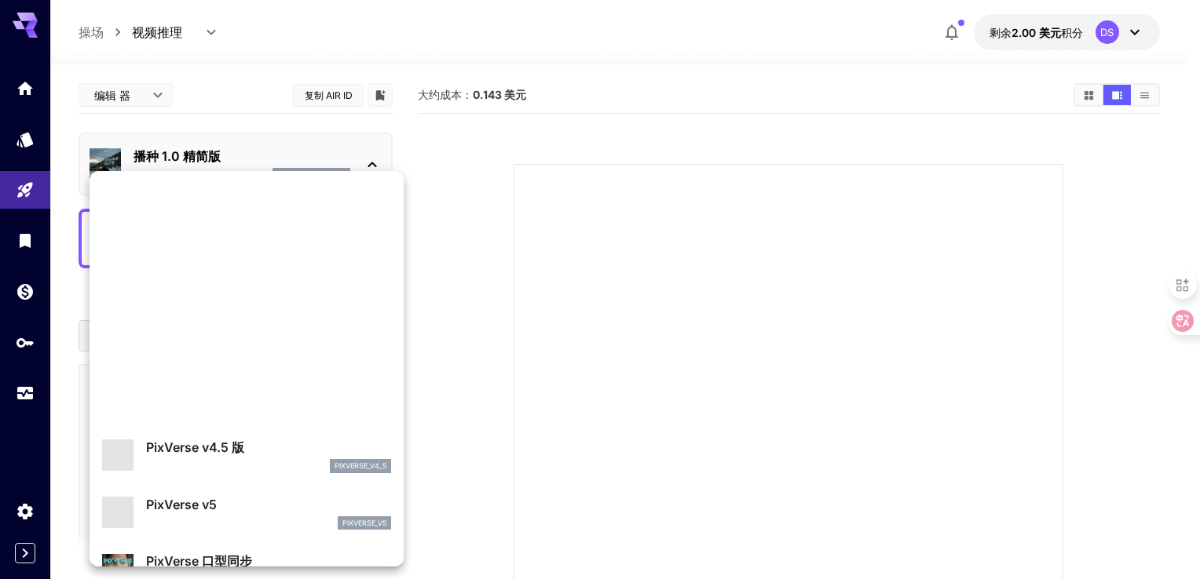
scroll to position [119, 0]
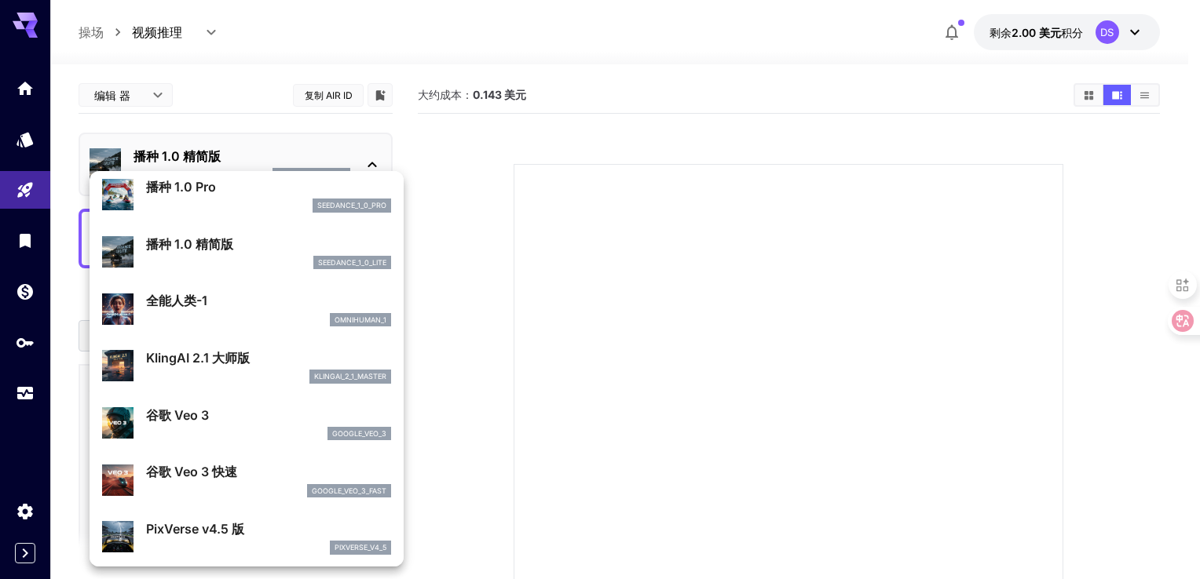
click at [465, 172] on div at bounding box center [600, 289] width 1200 height 579
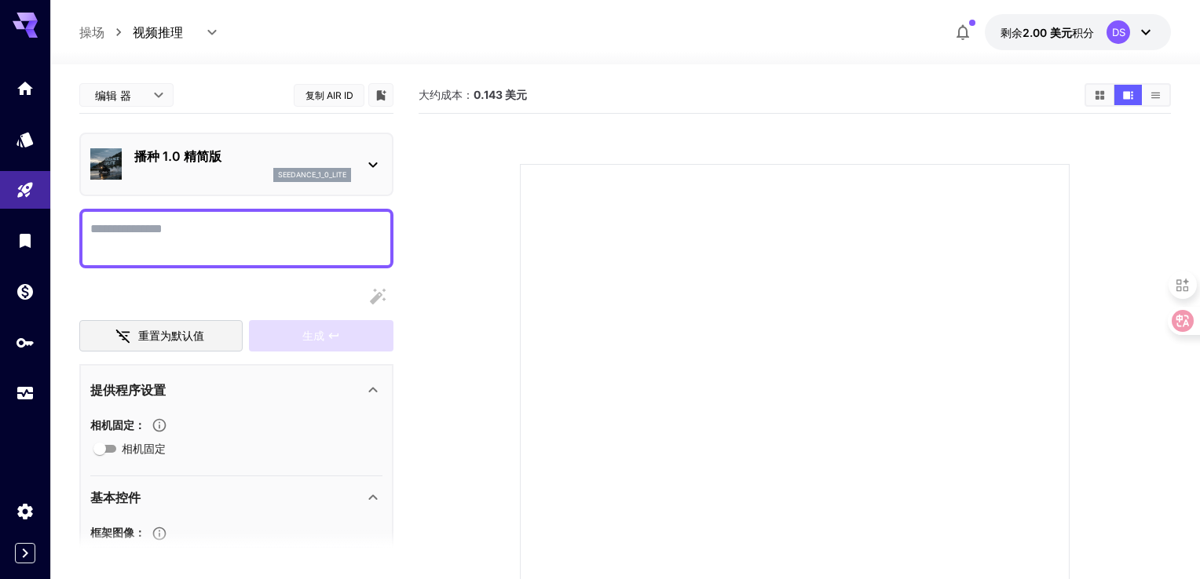
click at [136, 93] on body "**********" at bounding box center [600, 380] width 1200 height 761
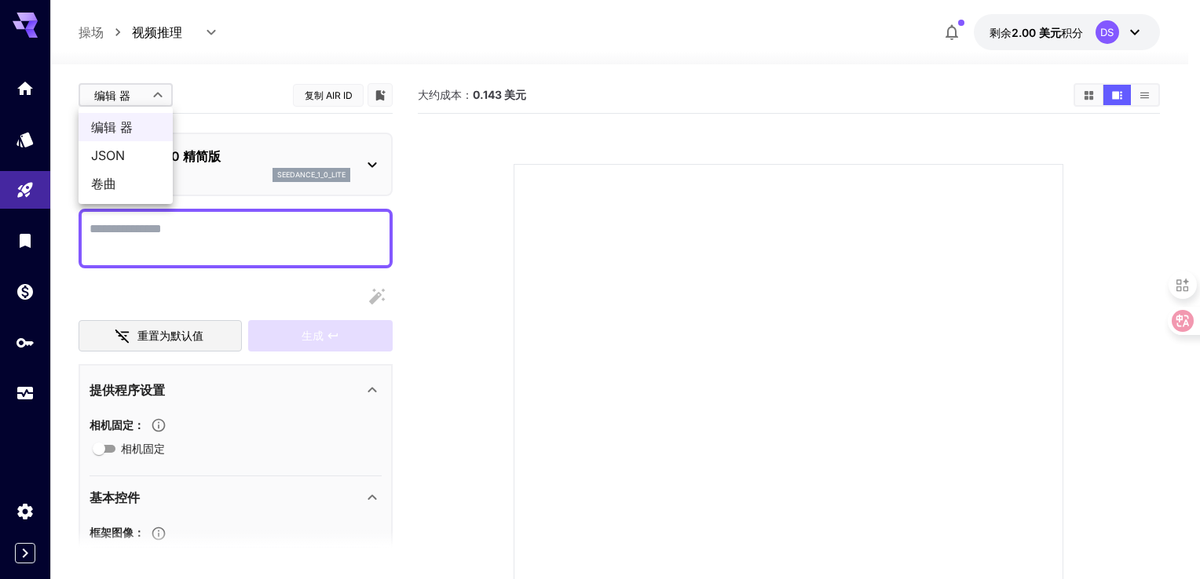
click at [214, 83] on div at bounding box center [600, 289] width 1200 height 579
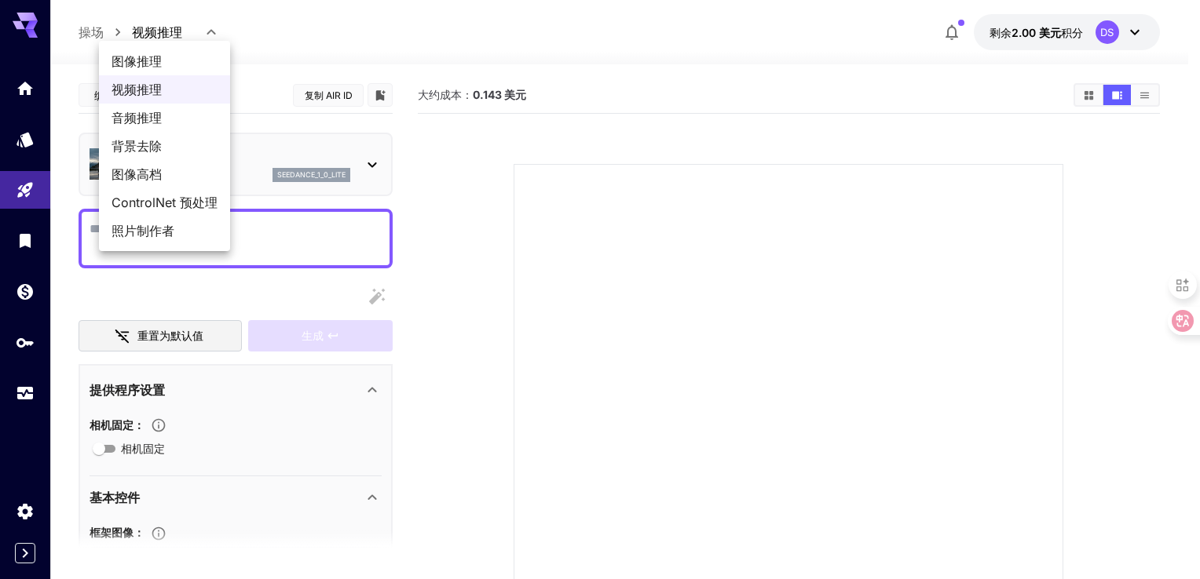
click at [178, 35] on body "**********" at bounding box center [600, 380] width 1200 height 761
click at [170, 59] on span "图像推理" at bounding box center [164, 61] width 106 height 19
type input "**********"
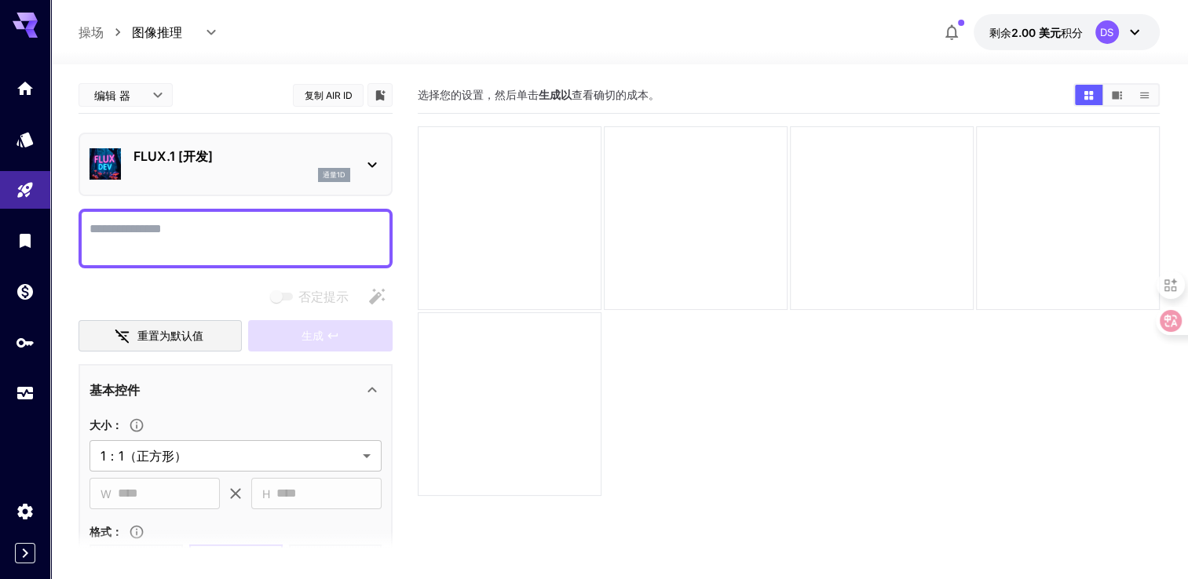
click at [309, 174] on div "通量1d" at bounding box center [241, 175] width 217 height 14
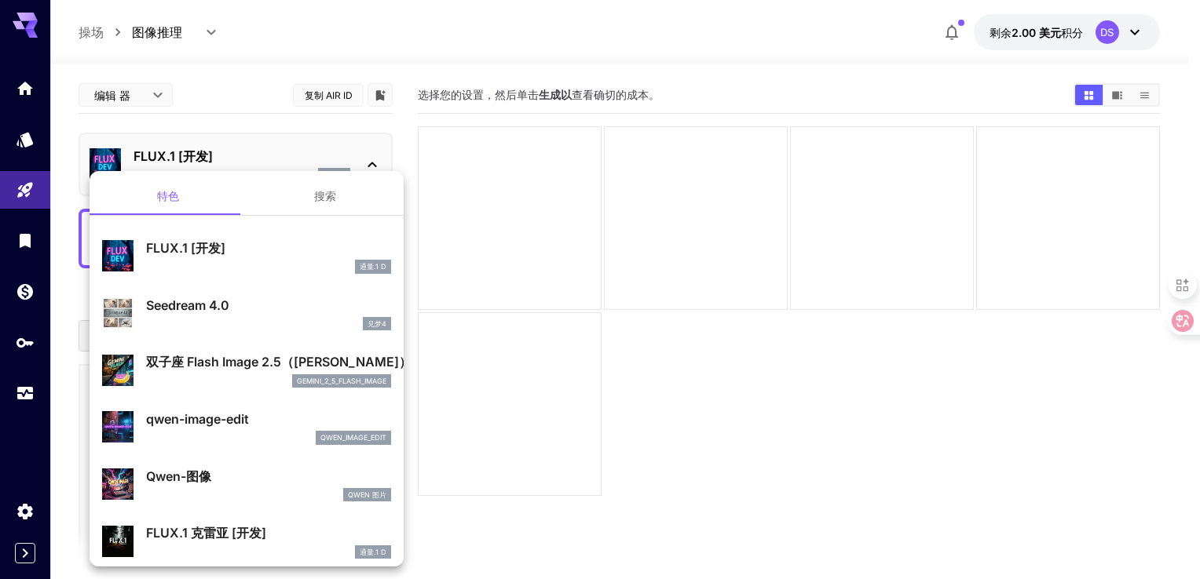
click at [332, 372] on div "双子座 Flash Image 2.5（纳米香蕉） gemini_2_5_flash_image" at bounding box center [268, 370] width 245 height 35
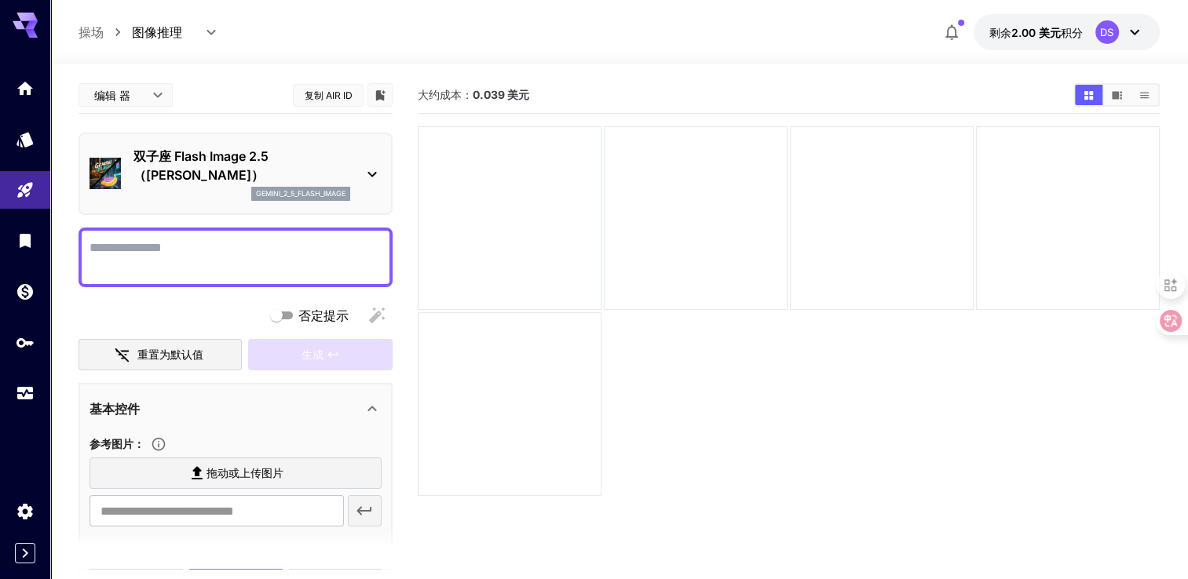
click at [572, 103] on div "大约成本： 0.039 美元" at bounding box center [789, 95] width 742 height 24
